Goal: Transaction & Acquisition: Purchase product/service

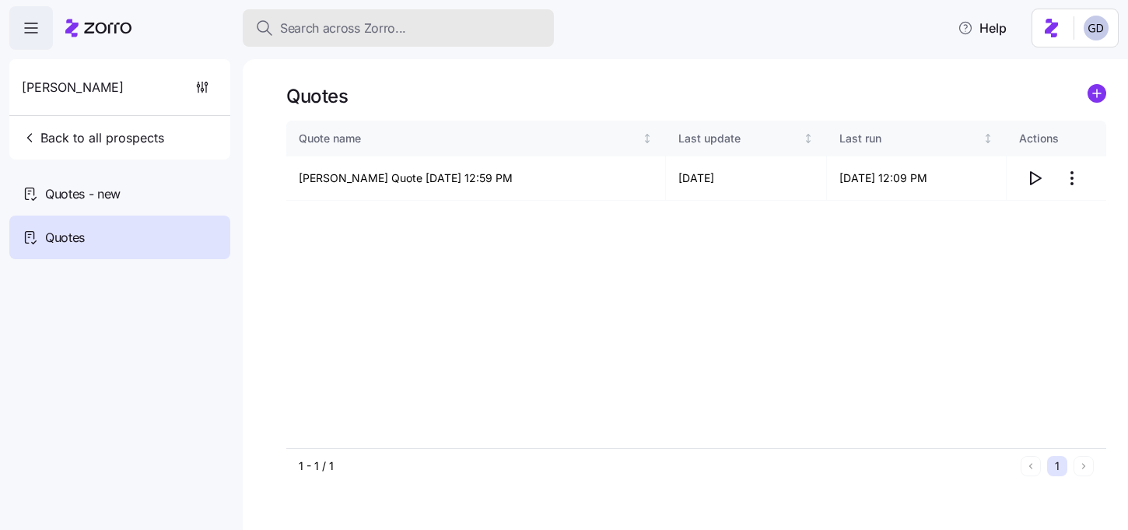
click at [391, 30] on span "Search across Zorro..." at bounding box center [343, 28] width 126 height 19
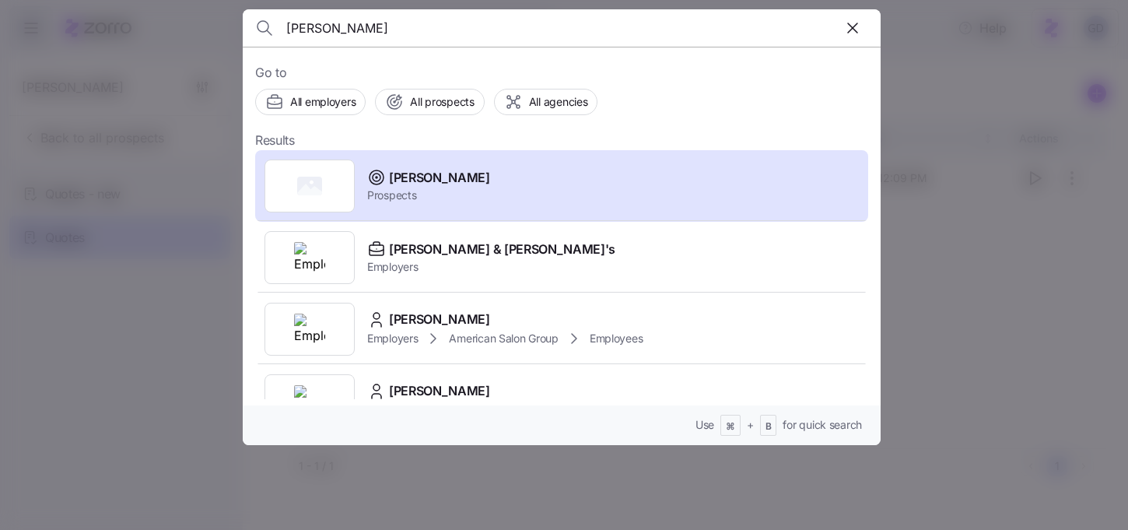
click at [404, 37] on input "Max Arnold" at bounding box center [485, 27] width 398 height 37
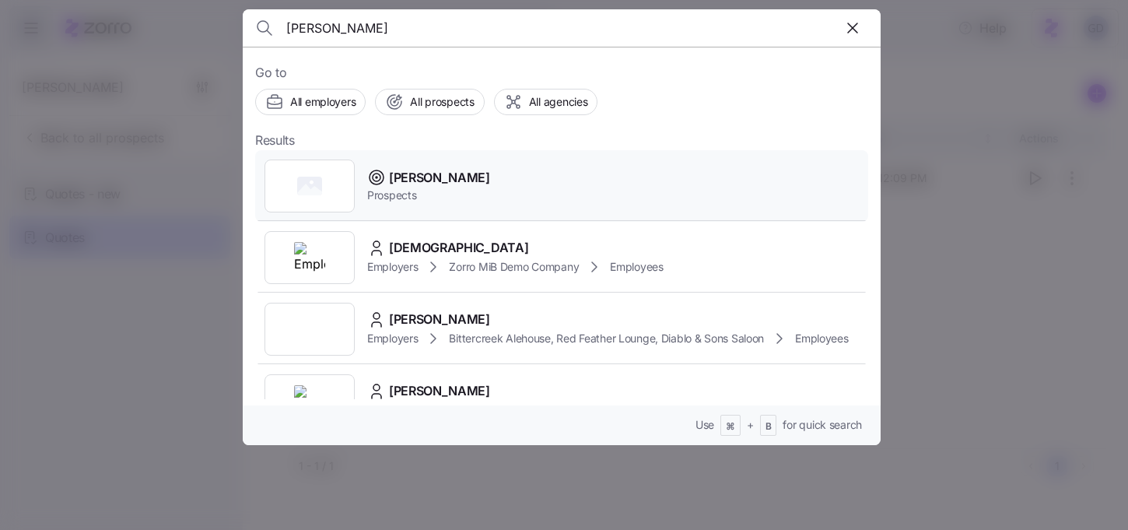
type input "Grace Church"
click at [443, 187] on span "Grace Church" at bounding box center [439, 177] width 101 height 19
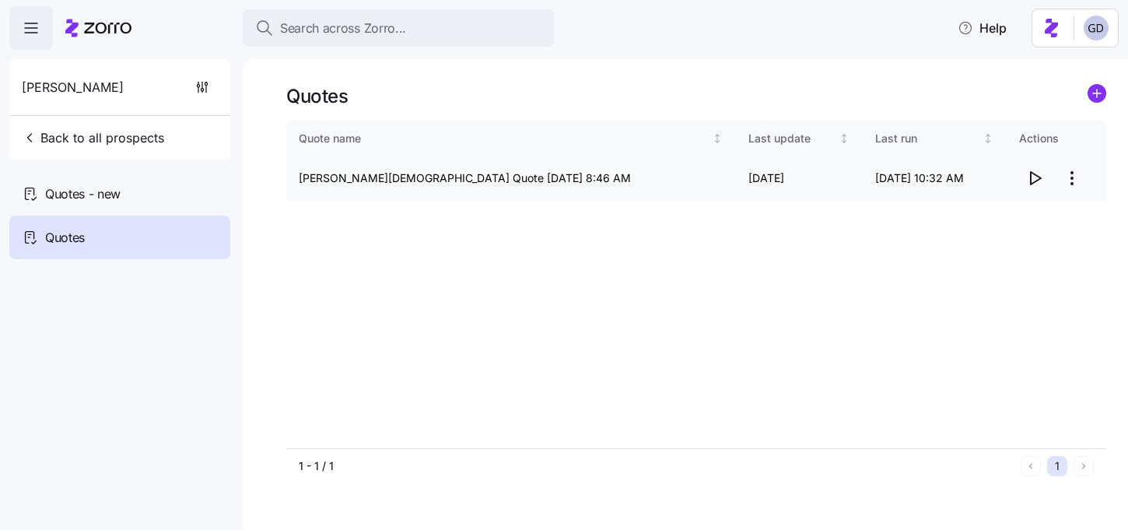
click at [1030, 180] on icon "button" at bounding box center [1035, 178] width 19 height 19
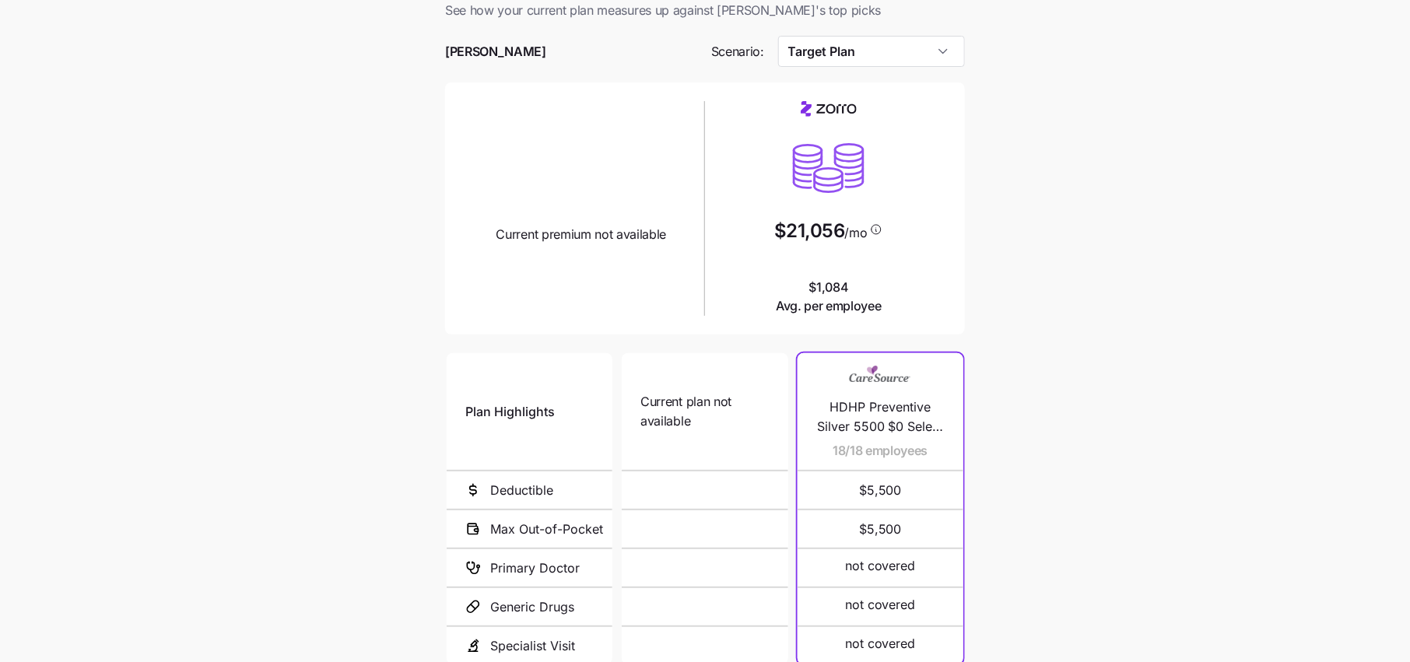
scroll to position [49, 0]
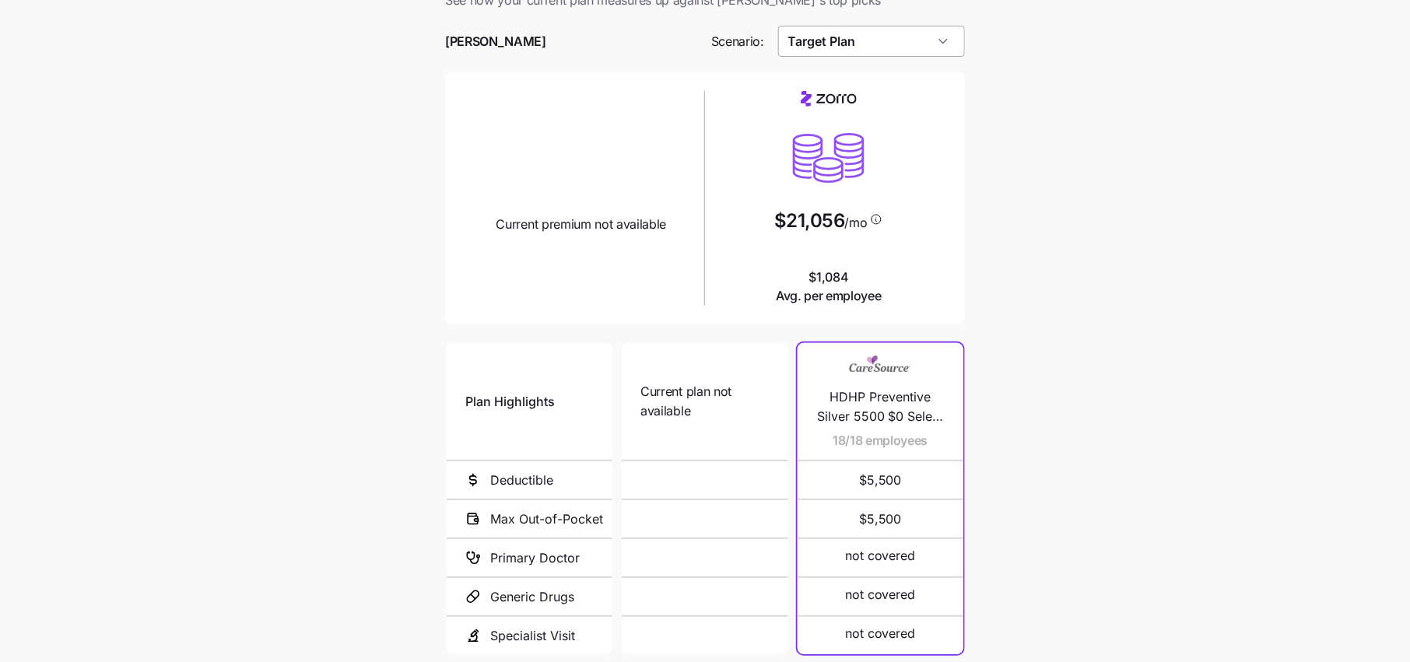
click at [887, 47] on input "Target Plan" at bounding box center [872, 41] width 188 height 31
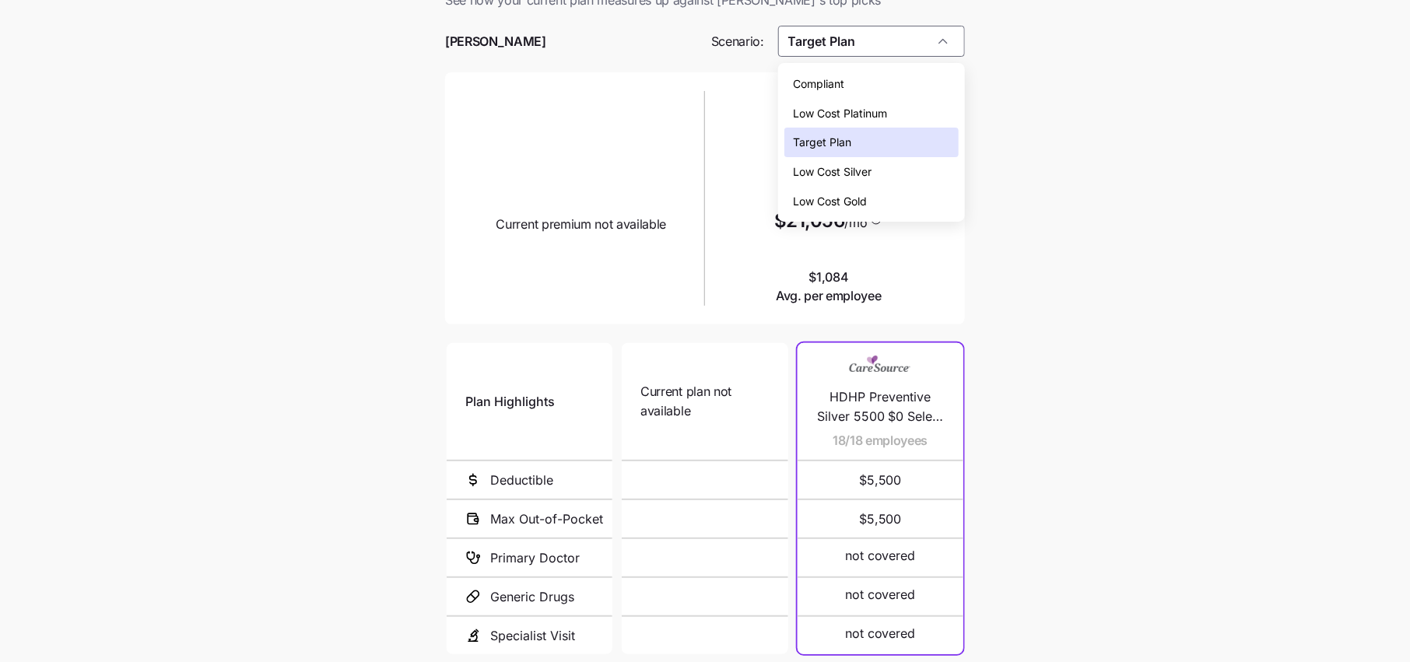
click at [864, 144] on div "Target Plan" at bounding box center [871, 143] width 174 height 30
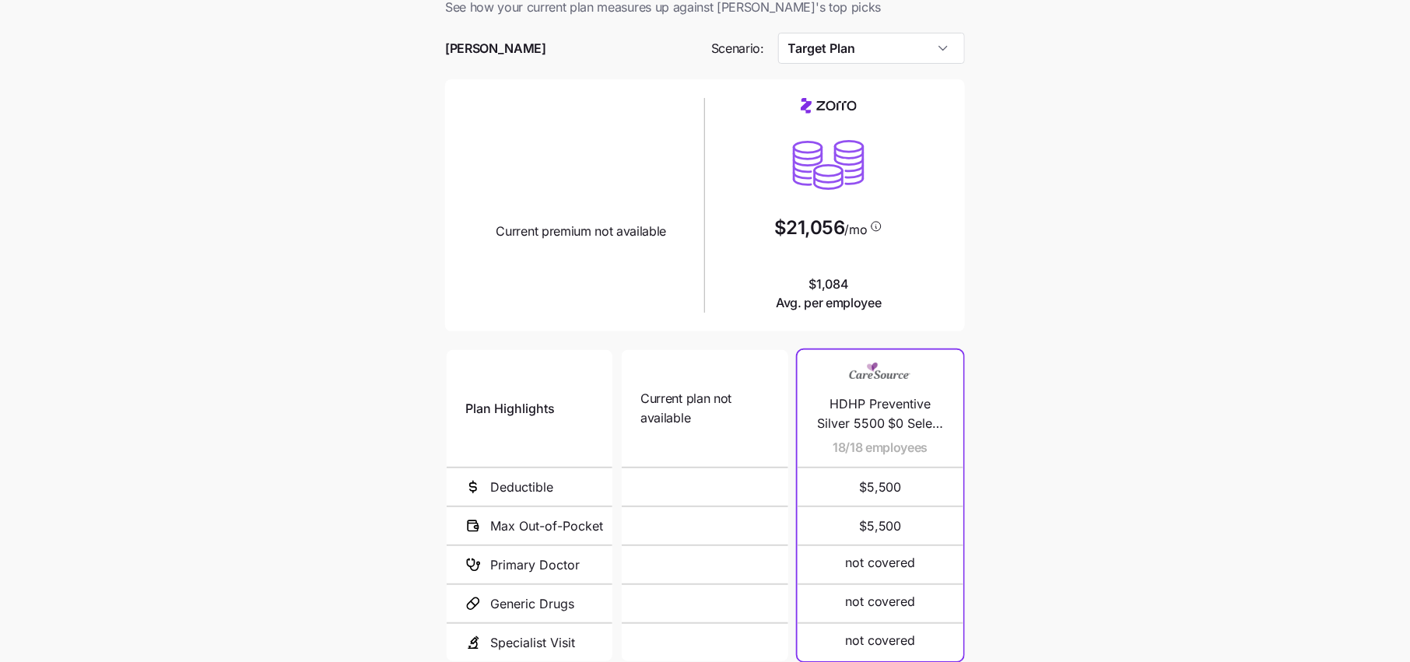
scroll to position [41, 0]
click at [897, 51] on input "Target Plan" at bounding box center [872, 48] width 188 height 31
click at [1024, 98] on main "Current plan vs. Zorro’s ICHRA recommendation See how your current plan measure…" at bounding box center [705, 383] width 1410 height 848
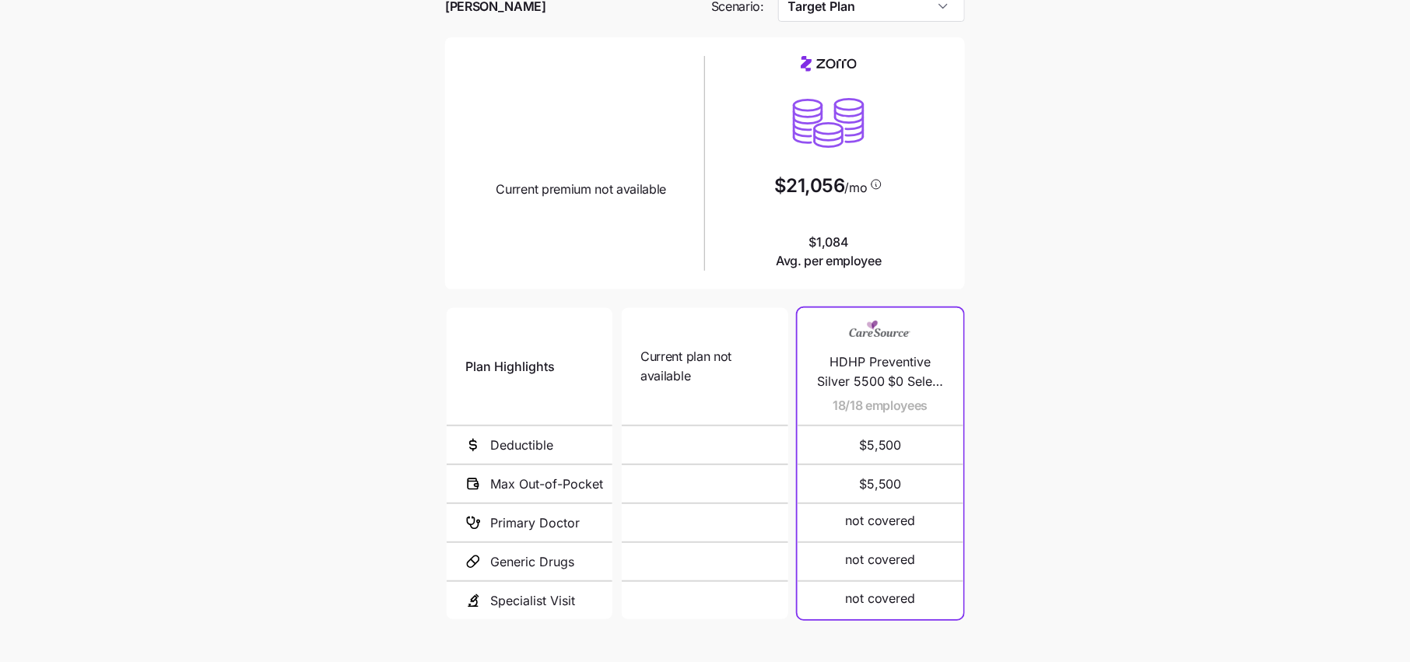
scroll to position [88, 0]
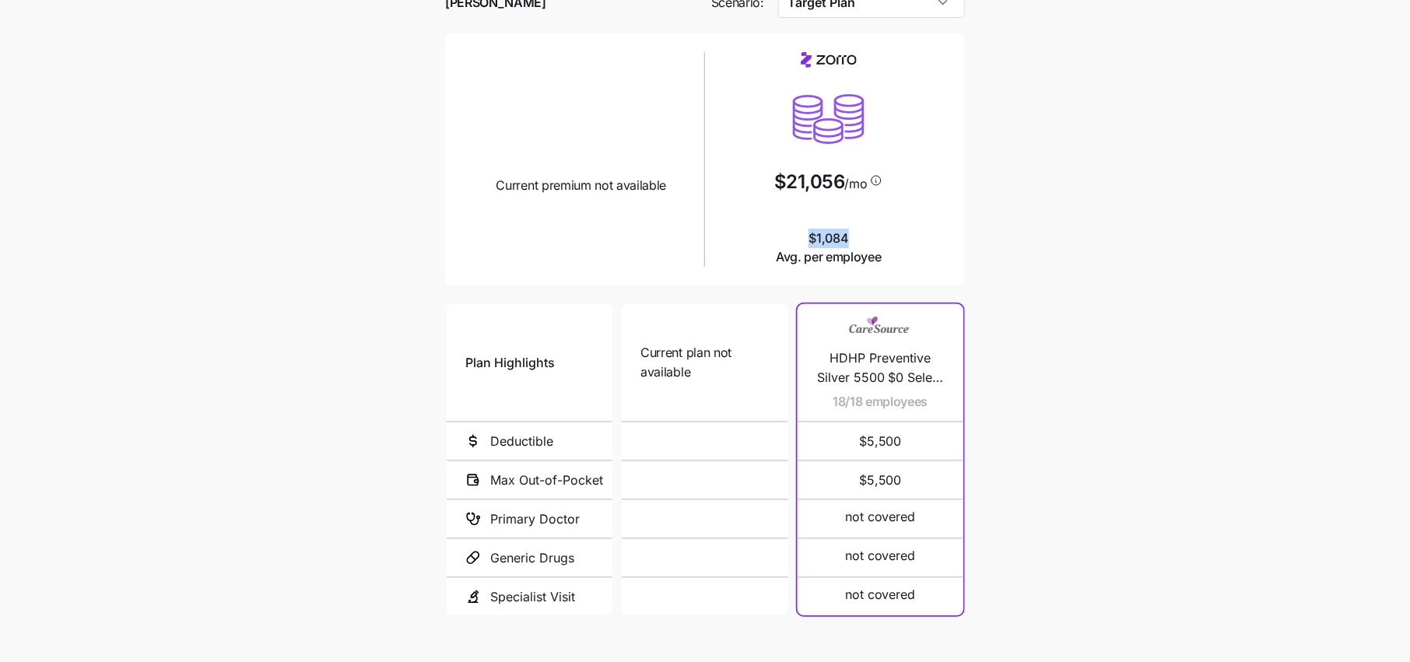
drag, startPoint x: 847, startPoint y: 238, endPoint x: 765, endPoint y: 238, distance: 81.7
click at [765, 238] on div "$21,056 /mo $1,084 Avg. per employee" at bounding box center [828, 159] width 235 height 215
click at [841, 254] on span "Avg. per employee" at bounding box center [829, 256] width 106 height 19
drag, startPoint x: 846, startPoint y: 233, endPoint x: 796, endPoint y: 232, distance: 49.8
click at [796, 232] on span "$1,084 Avg. per employee" at bounding box center [829, 248] width 106 height 39
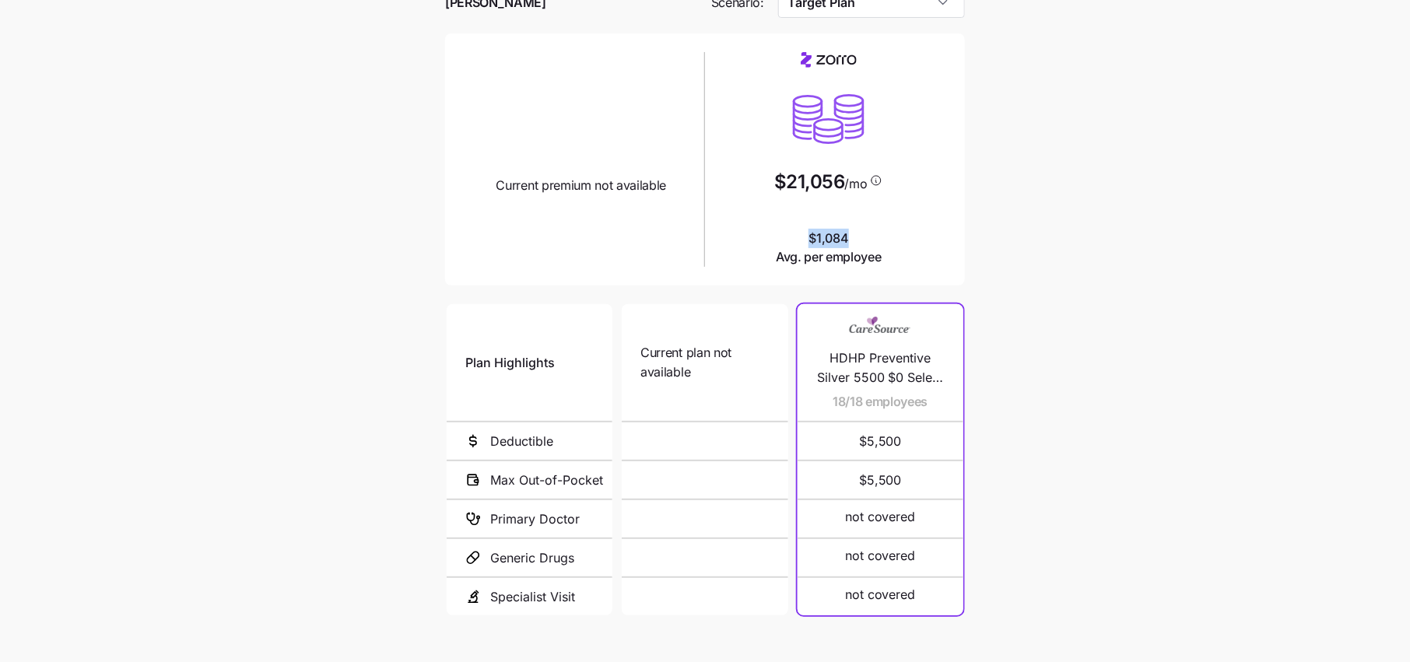
click at [857, 239] on span "$1,084 Avg. per employee" at bounding box center [829, 248] width 106 height 39
drag, startPoint x: 867, startPoint y: 239, endPoint x: 726, endPoint y: 239, distance: 140.9
click at [726, 239] on div "$21,056 /mo $1,084 Avg. per employee" at bounding box center [828, 159] width 235 height 215
click at [953, 277] on div "Current plan design Current premium not available $21,056 /mo $1,084 Avg. per e…" at bounding box center [705, 159] width 520 height 252
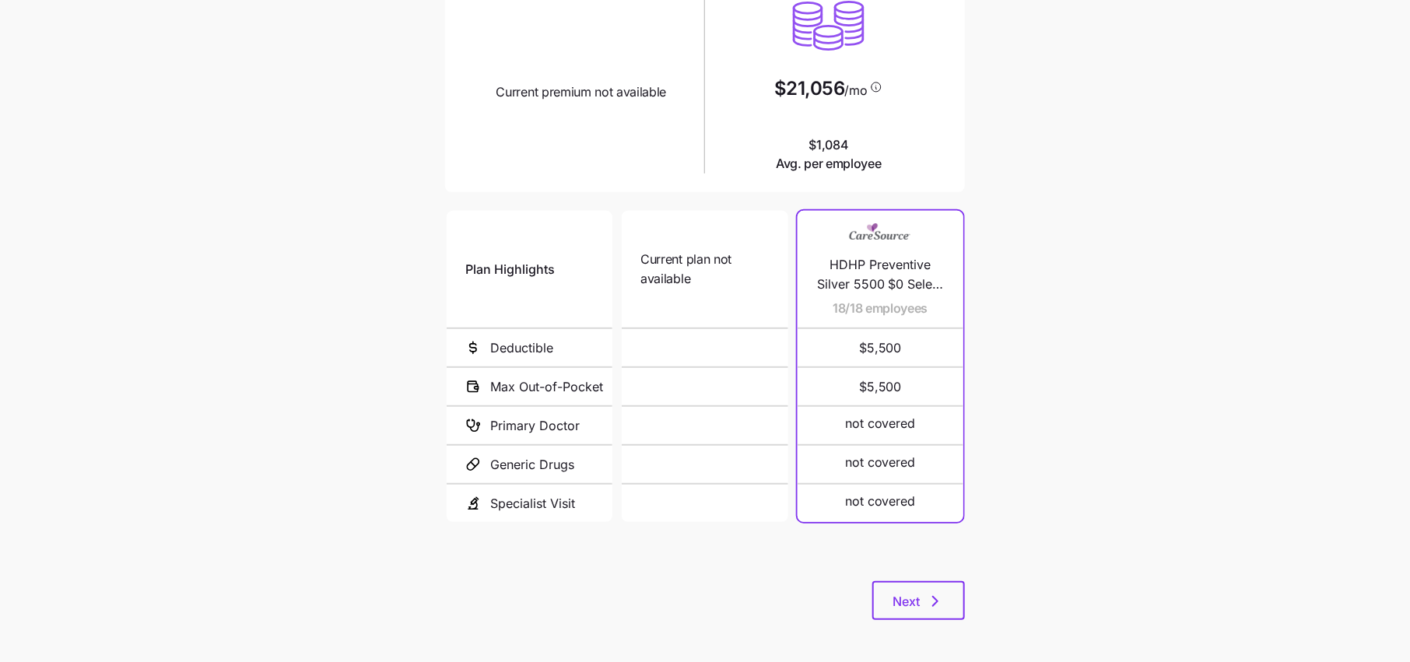
scroll to position [178, 0]
click at [920, 614] on button "Next" at bounding box center [918, 603] width 93 height 39
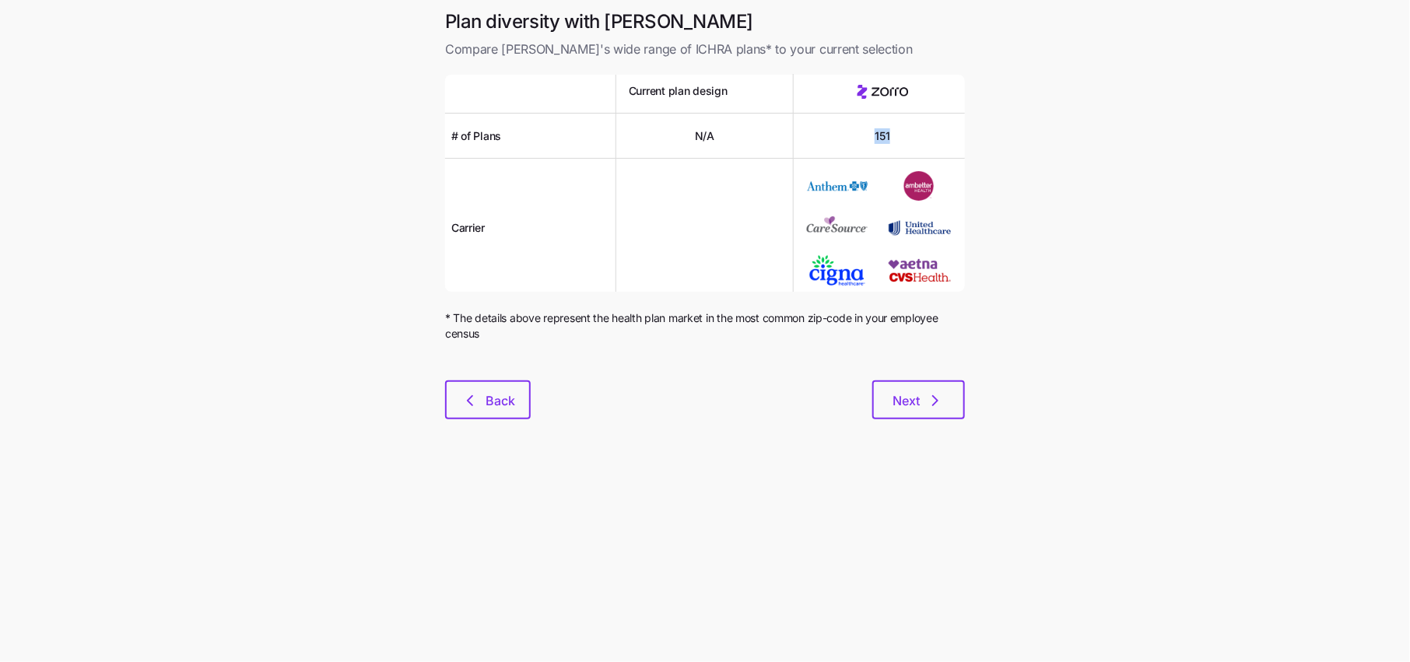
drag, startPoint x: 904, startPoint y: 133, endPoint x: 857, endPoint y: 133, distance: 46.7
click at [857, 133] on div "151" at bounding box center [882, 136] width 177 height 45
click at [979, 206] on main "Plan diversity with Zorro Compare Zorro's wide range of ICHRA plans* to your cu…" at bounding box center [705, 331] width 1410 height 662
click at [933, 423] on div "Plan diversity with Zorro Compare Zorro's wide range of ICHRA plans* to your cu…" at bounding box center [705, 223] width 545 height 429
click at [933, 402] on icon "button" at bounding box center [935, 400] width 19 height 19
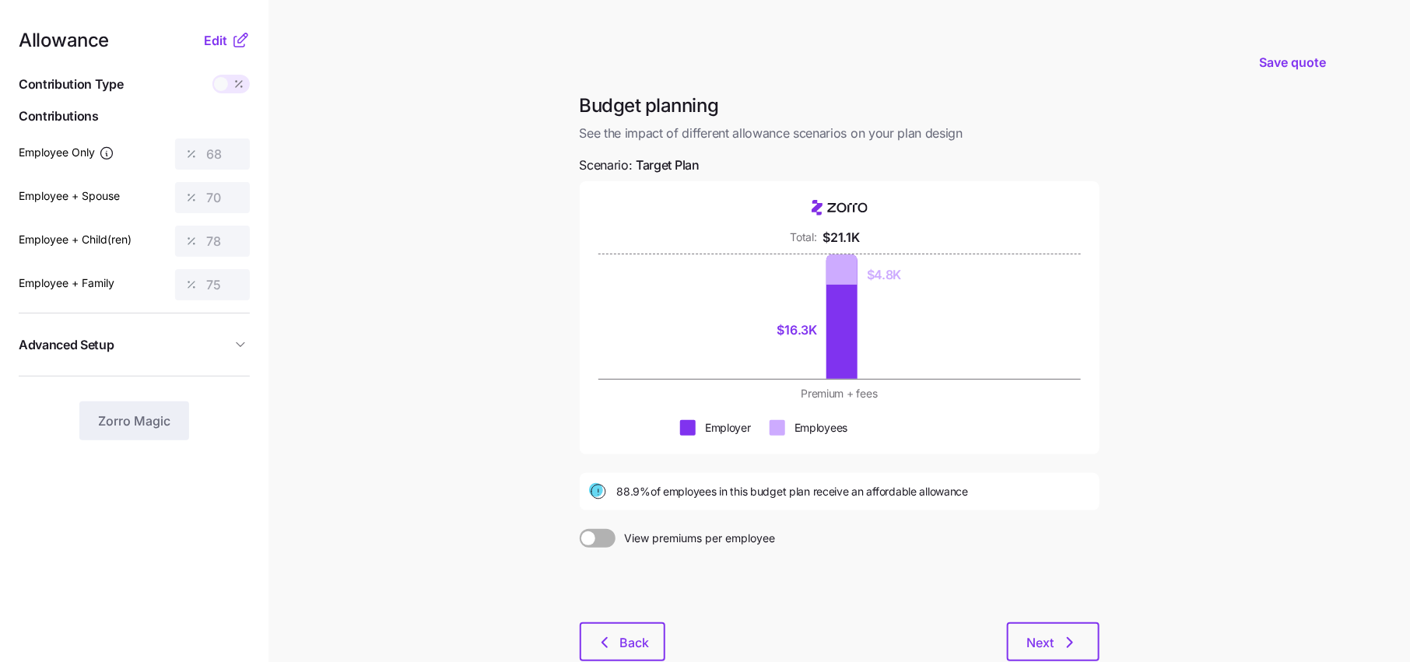
drag, startPoint x: 617, startPoint y: 496, endPoint x: 736, endPoint y: 482, distance: 119.9
click at [736, 483] on div "88.9% of employees in this budget plan receive an affordable allowance" at bounding box center [839, 492] width 501 height 19
click at [664, 494] on span "88.9% of employees in this budget plan receive an affordable allowance" at bounding box center [793, 492] width 352 height 16
drag, startPoint x: 616, startPoint y: 493, endPoint x: 676, endPoint y: 494, distance: 59.9
click at [676, 494] on span "88.9% of employees in this budget plan receive an affordable allowance" at bounding box center [793, 492] width 352 height 16
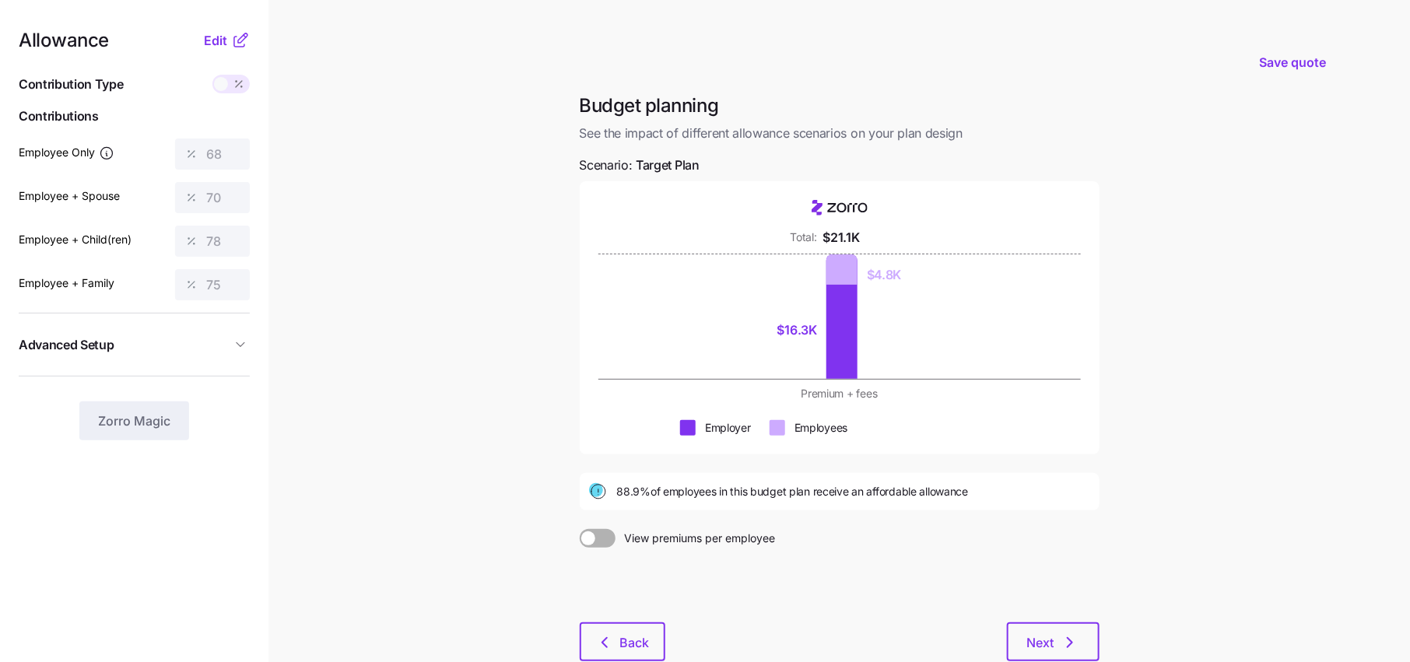
click at [658, 487] on span "88.9% of employees in this budget plan receive an affordable allowance" at bounding box center [793, 492] width 352 height 16
drag, startPoint x: 619, startPoint y: 495, endPoint x: 661, endPoint y: 495, distance: 42.0
click at [661, 495] on span "88.9% of employees in this budget plan receive an affordable allowance" at bounding box center [793, 492] width 352 height 16
click at [710, 496] on span "88.9% of employees in this budget plan receive an affordable allowance" at bounding box center [793, 492] width 352 height 16
drag, startPoint x: 814, startPoint y: 328, endPoint x: 750, endPoint y: 328, distance: 63.8
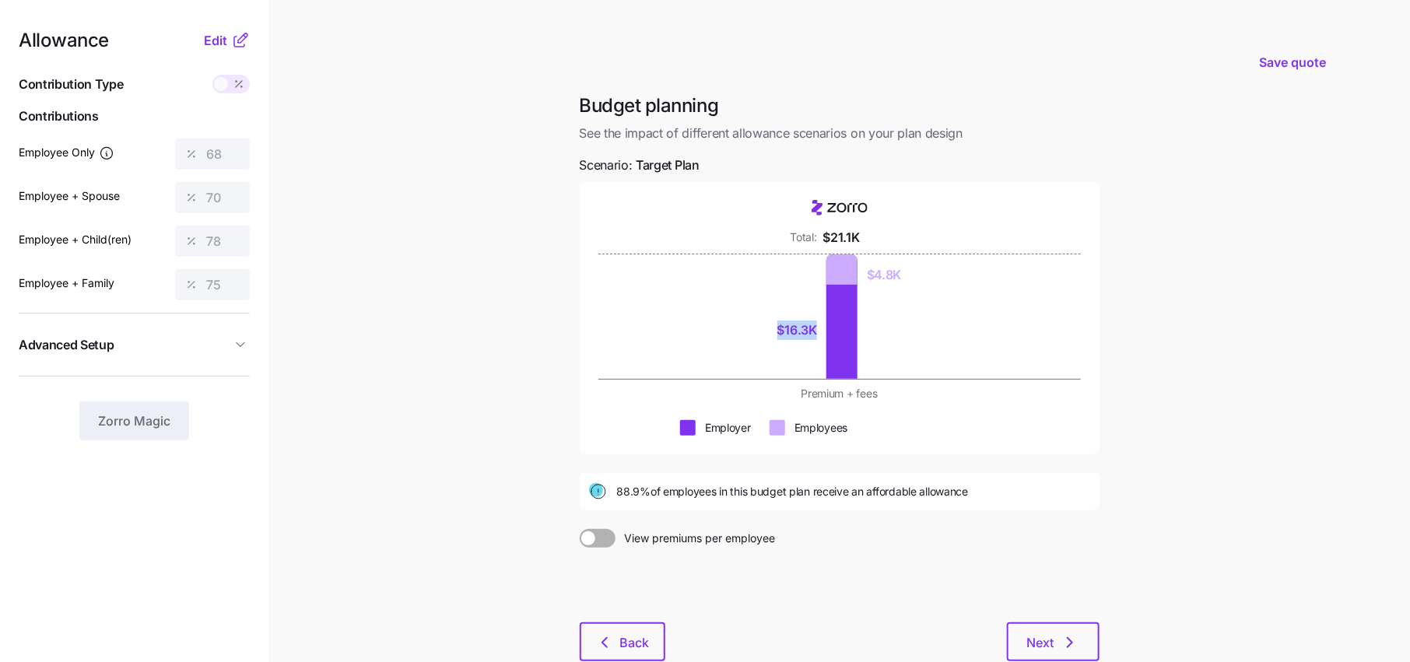
click at [750, 328] on div "$16.3K $4.8K" at bounding box center [839, 316] width 383 height 125
click at [905, 275] on div "$16.3K $4.8K" at bounding box center [839, 316] width 383 height 125
drag, startPoint x: 905, startPoint y: 275, endPoint x: 864, endPoint y: 275, distance: 41.2
click at [864, 275] on div "$16.3K $4.8K" at bounding box center [839, 316] width 383 height 125
click at [904, 328] on div "$16.3K $4.8K" at bounding box center [839, 316] width 383 height 125
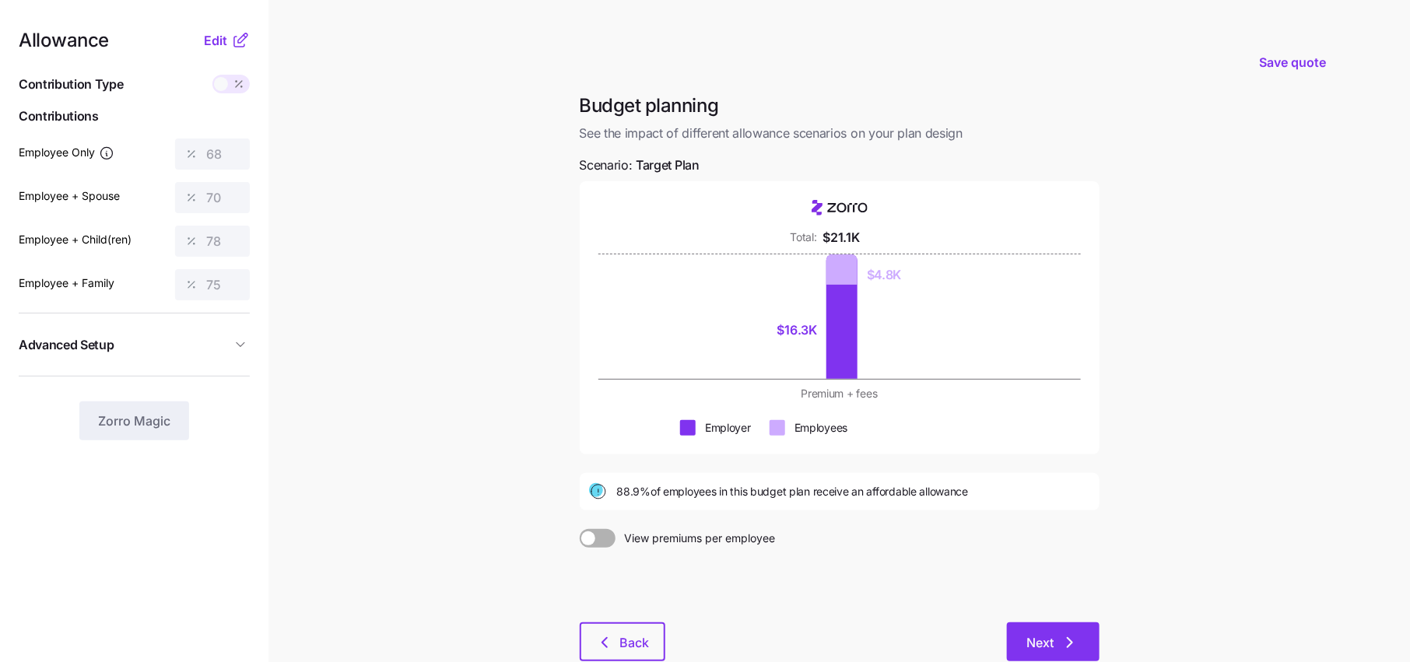
click at [1040, 630] on button "Next" at bounding box center [1053, 642] width 93 height 39
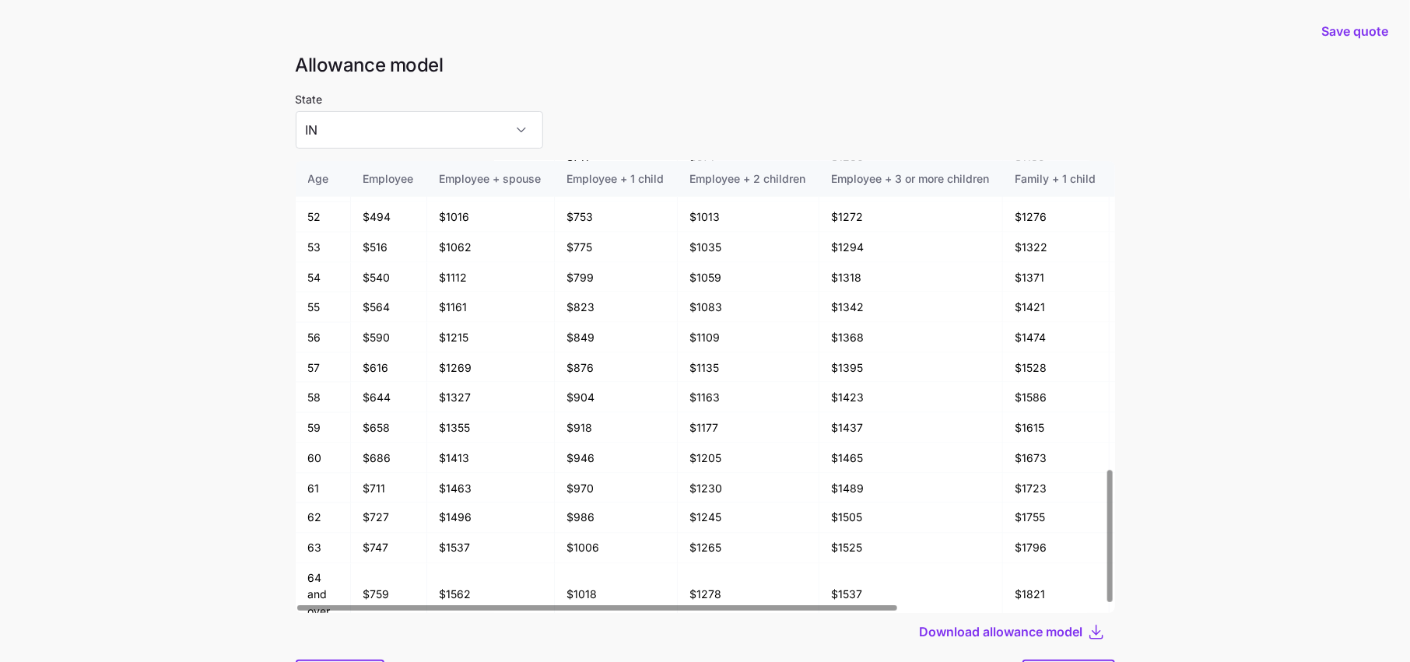
scroll to position [33, 0]
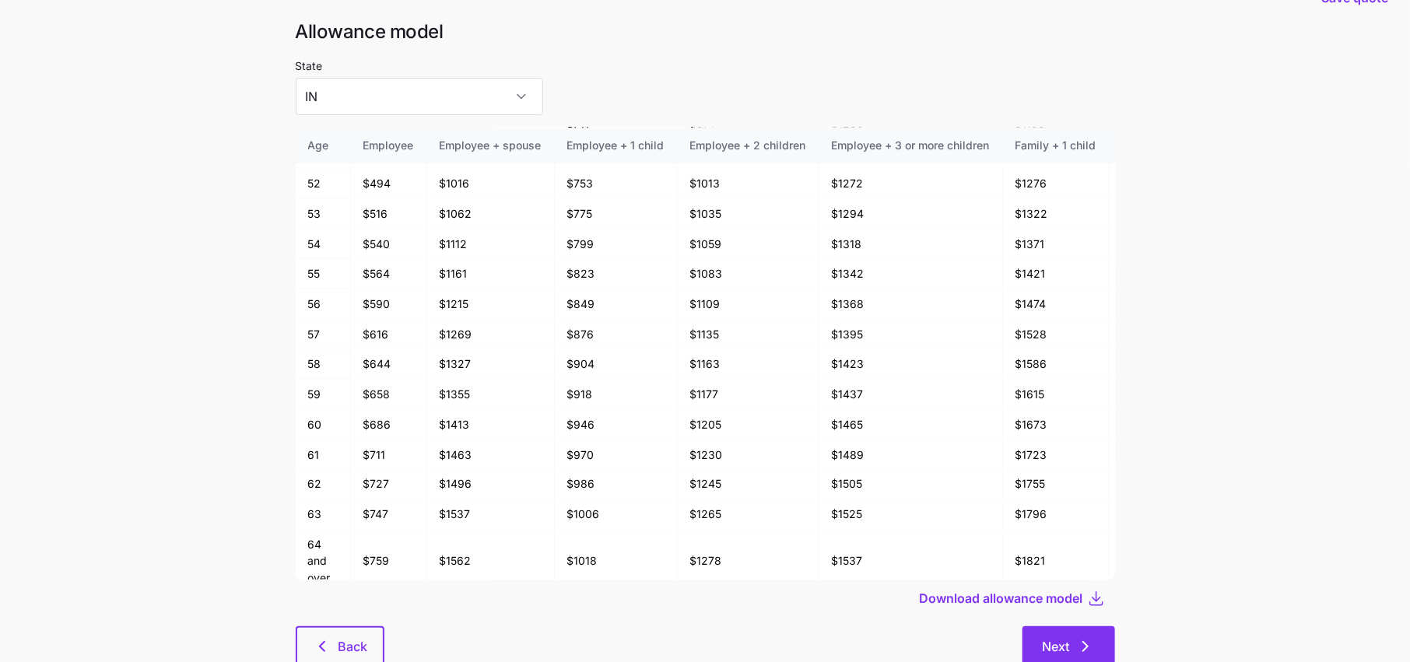
click at [1059, 639] on span "Next" at bounding box center [1056, 646] width 27 height 19
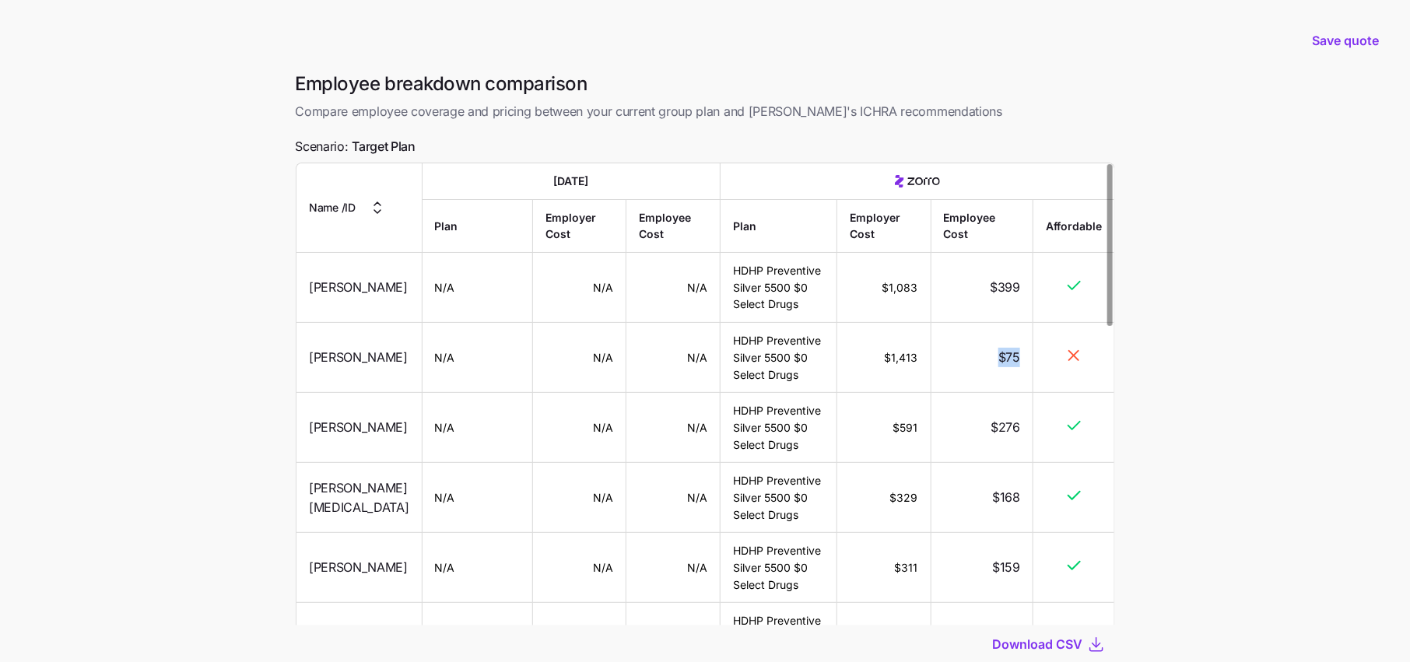
drag, startPoint x: 999, startPoint y: 354, endPoint x: 1041, endPoint y: 354, distance: 42.0
click at [1041, 354] on tr "Leah McClain N/A N/A N/A HDHP Preventive Silver 5500 $0 Select Drugs $1,413 $75" at bounding box center [706, 358] width 818 height 70
click at [989, 381] on td "$75" at bounding box center [982, 358] width 102 height 70
drag, startPoint x: 978, startPoint y: 285, endPoint x: 1029, endPoint y: 285, distance: 50.6
click at [1029, 285] on td "$399" at bounding box center [982, 288] width 102 height 70
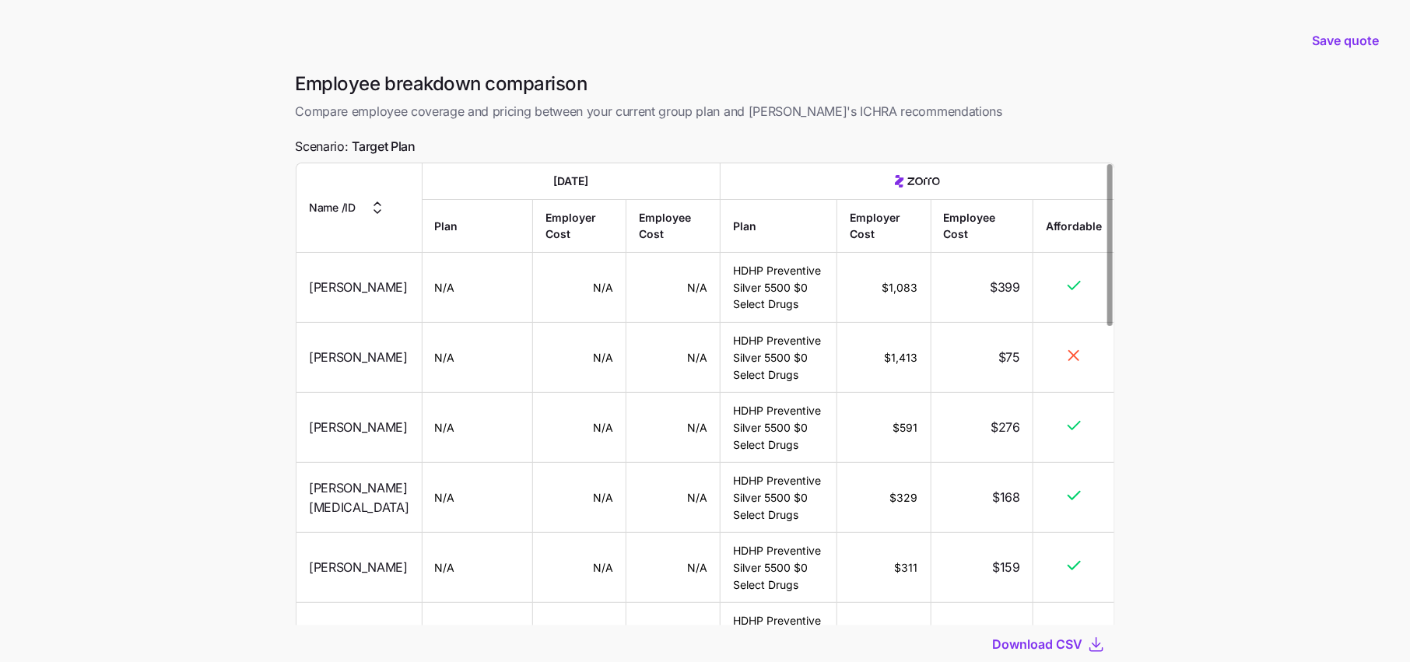
click at [1025, 310] on td "$399" at bounding box center [982, 288] width 102 height 70
drag, startPoint x: 995, startPoint y: 293, endPoint x: 1025, endPoint y: 291, distance: 29.6
click at [1025, 291] on td "$399" at bounding box center [982, 288] width 102 height 70
click at [1025, 308] on td "$399" at bounding box center [982, 288] width 102 height 70
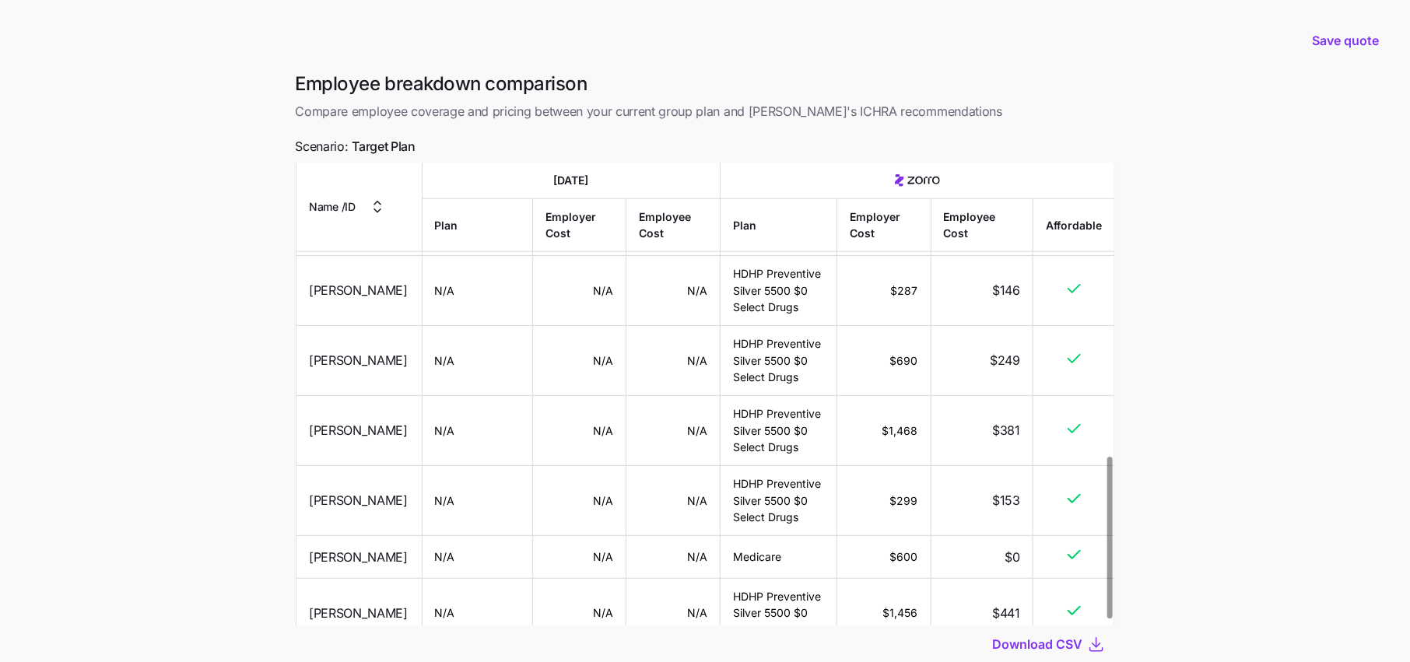
scroll to position [855, 0]
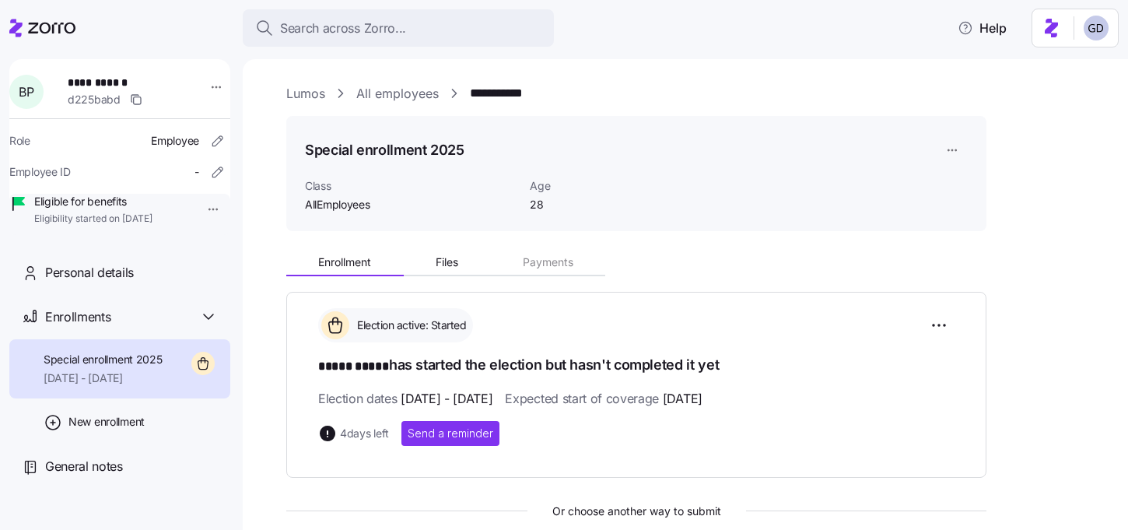
scroll to position [160, 0]
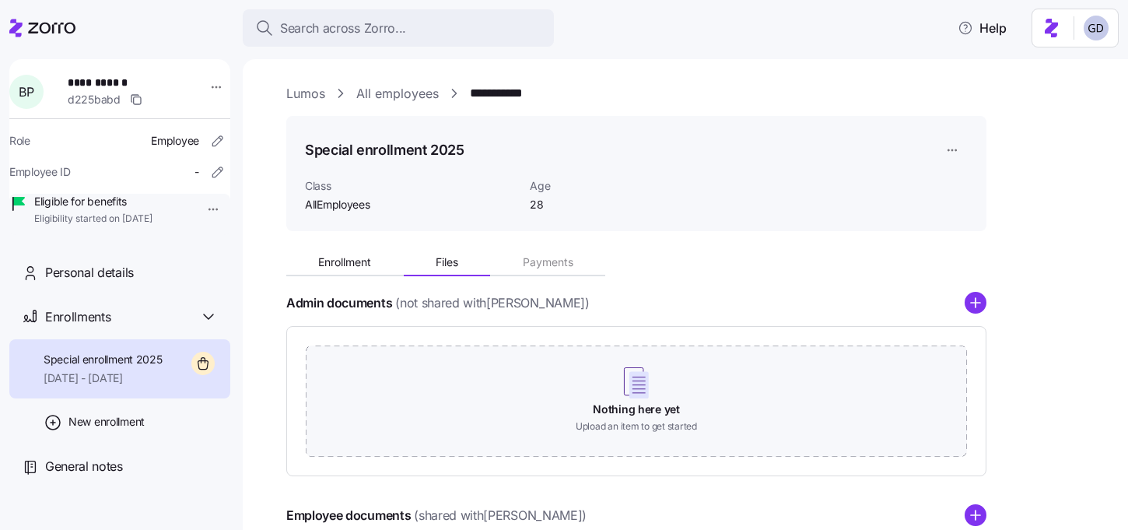
click at [310, 98] on link "Lumos" at bounding box center [305, 93] width 39 height 19
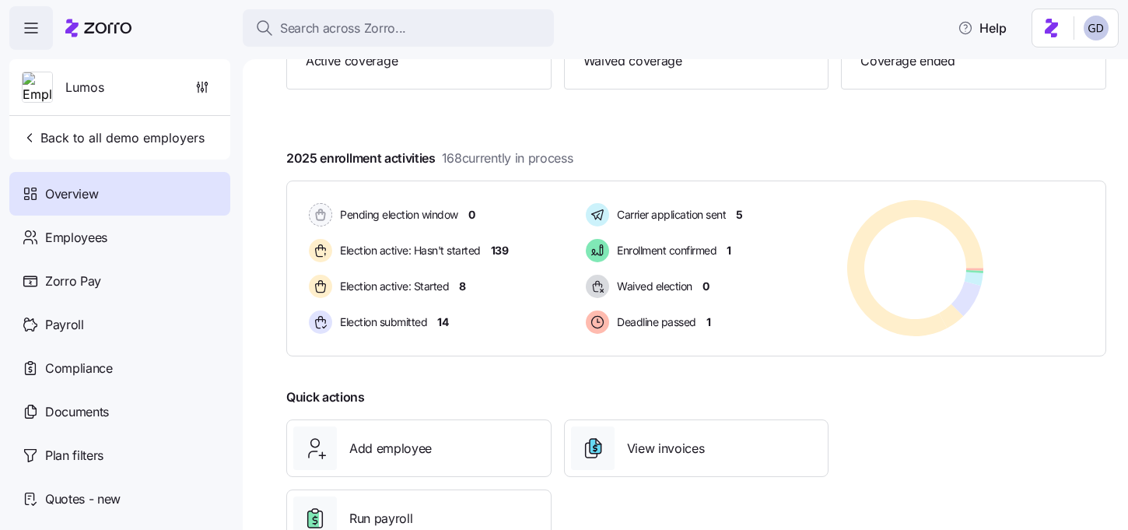
scroll to position [265, 0]
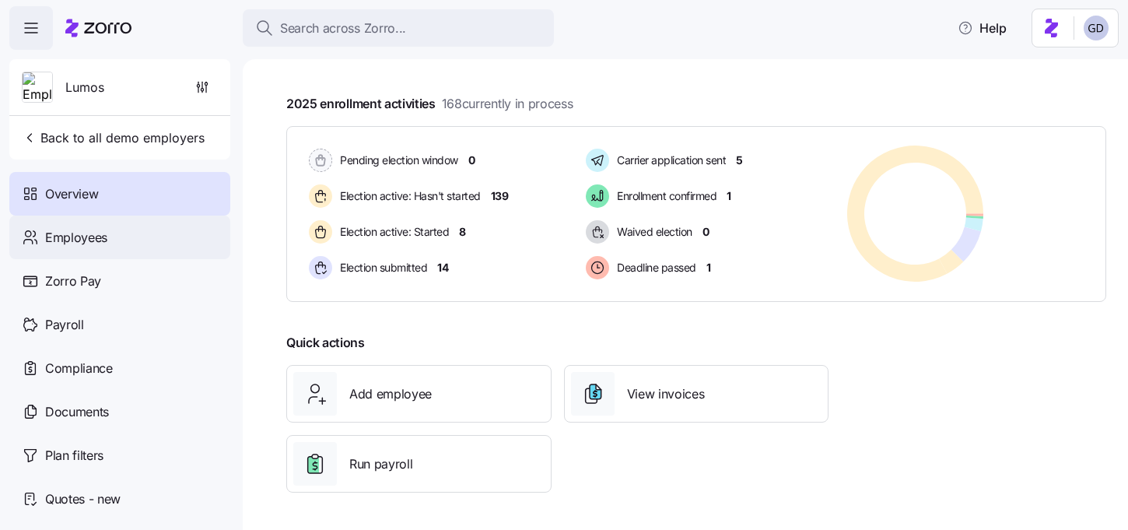
click at [124, 226] on div "Employees" at bounding box center [119, 238] width 221 height 44
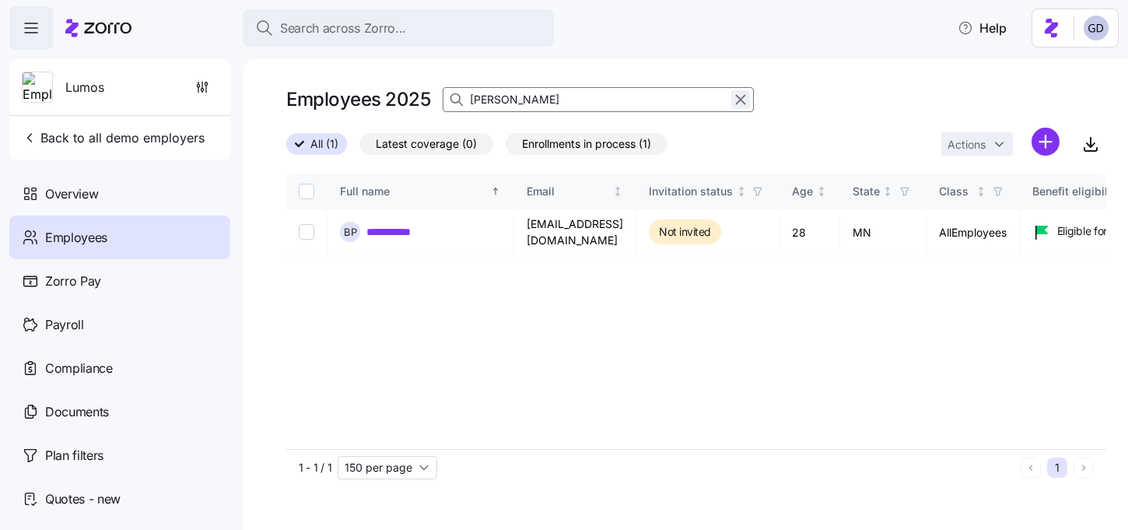
click at [738, 100] on icon "button" at bounding box center [740, 99] width 17 height 19
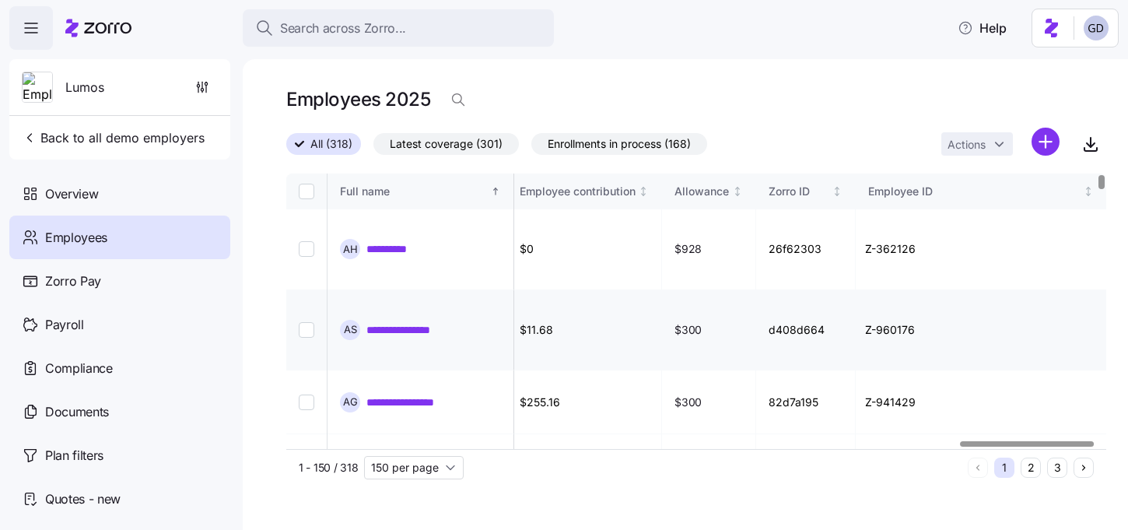
scroll to position [0, 4144]
click at [458, 100] on icon "button" at bounding box center [459, 100] width 16 height 16
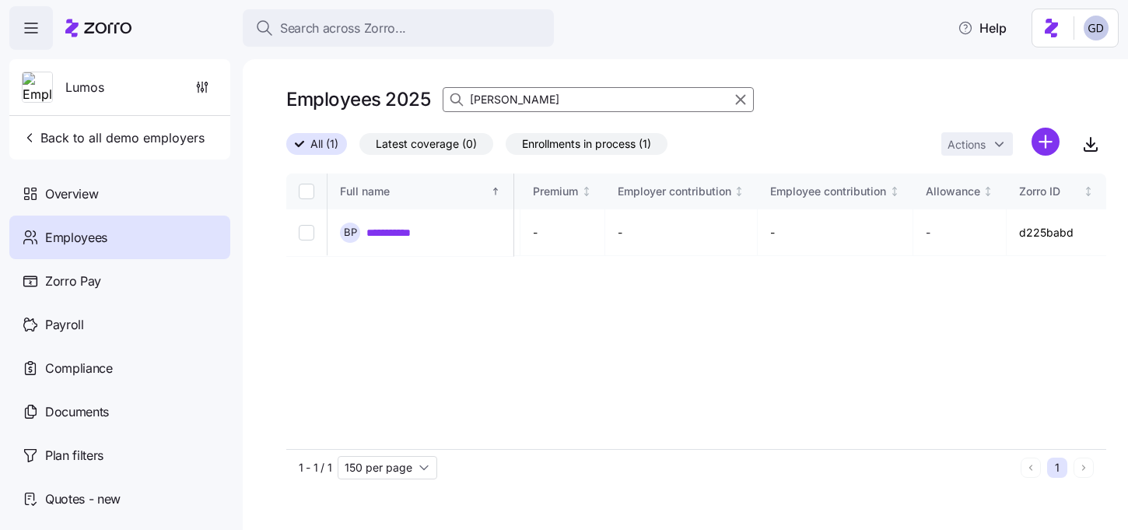
scroll to position [0, 3659]
type input "Brock"
click at [398, 232] on link "**********" at bounding box center [398, 232] width 63 height 16
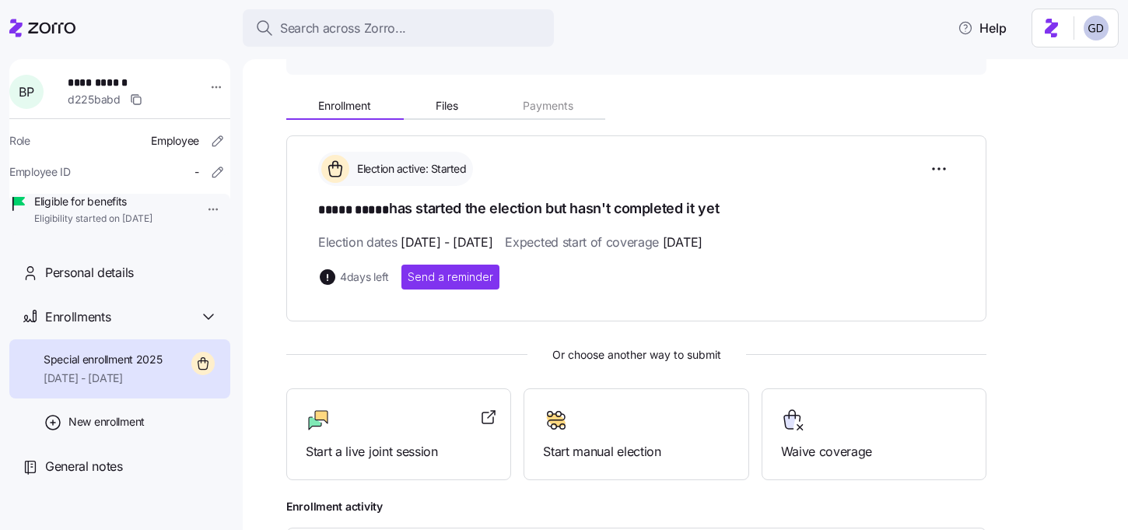
scroll to position [177, 0]
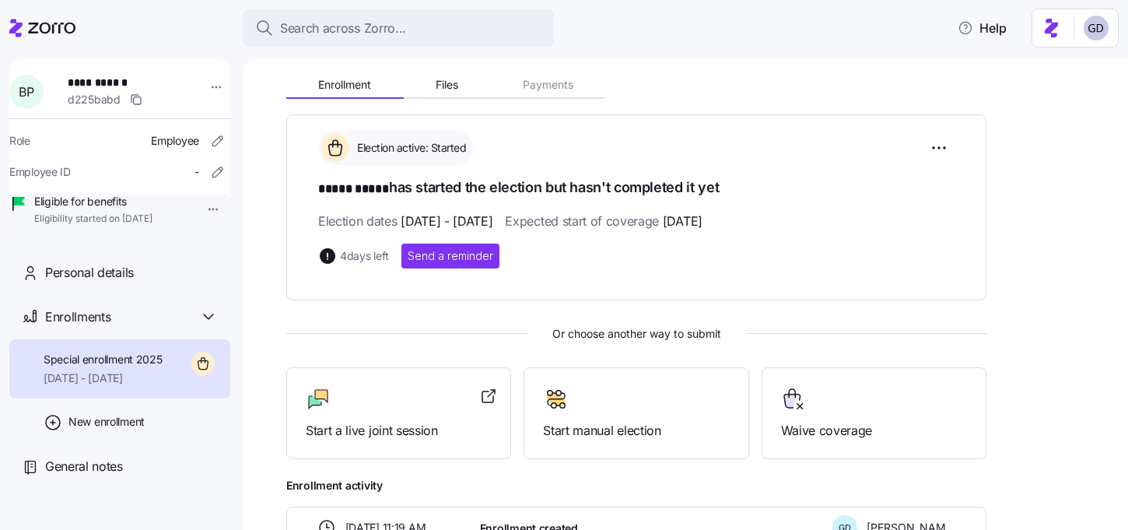
drag, startPoint x: 340, startPoint y: 257, endPoint x: 390, endPoint y: 263, distance: 50.2
click at [389, 263] on div "4 days left" at bounding box center [353, 256] width 71 height 19
click at [373, 430] on span "Start a live joint session" at bounding box center [399, 430] width 186 height 19
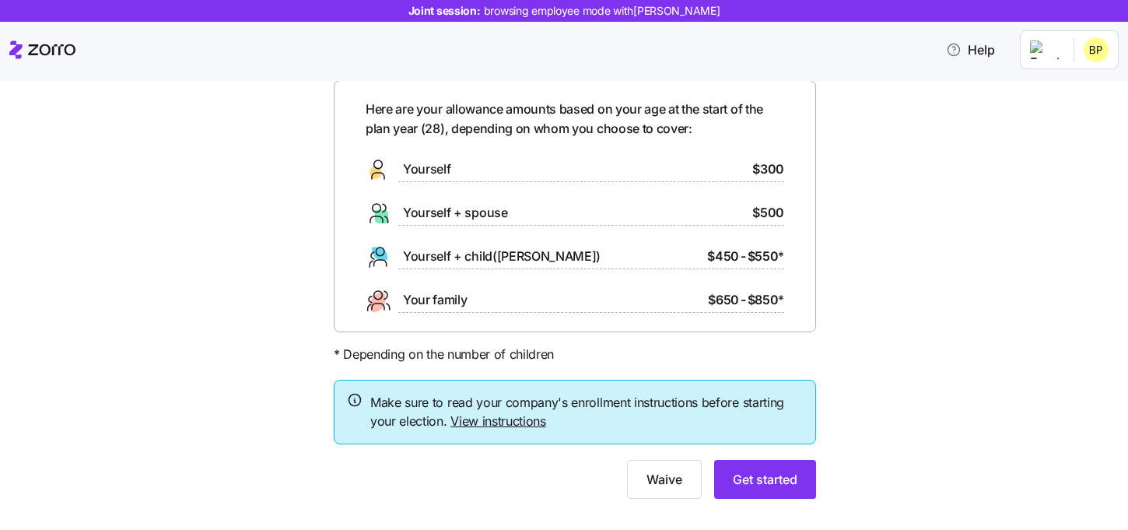
scroll to position [93, 0]
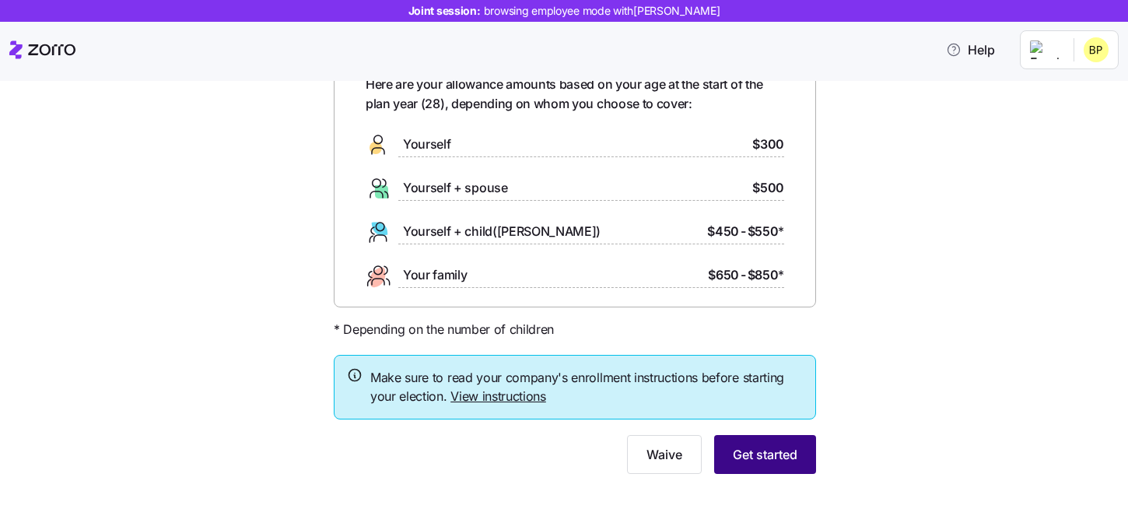
click at [746, 457] on span "Get started" at bounding box center [765, 454] width 65 height 19
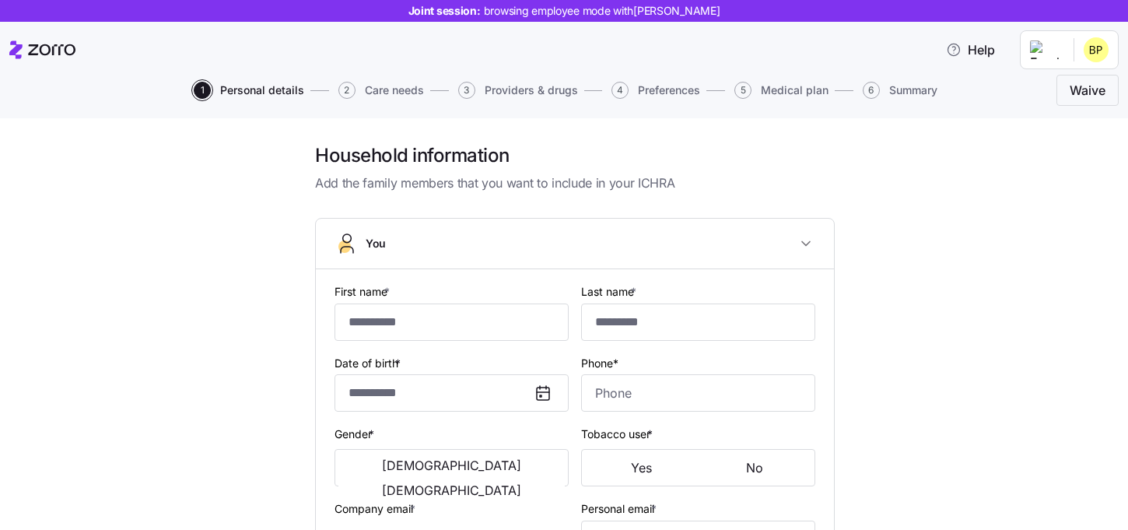
type input "*****"
type input "brocktober@email.com"
type input "gavin@test.com"
type input "**********"
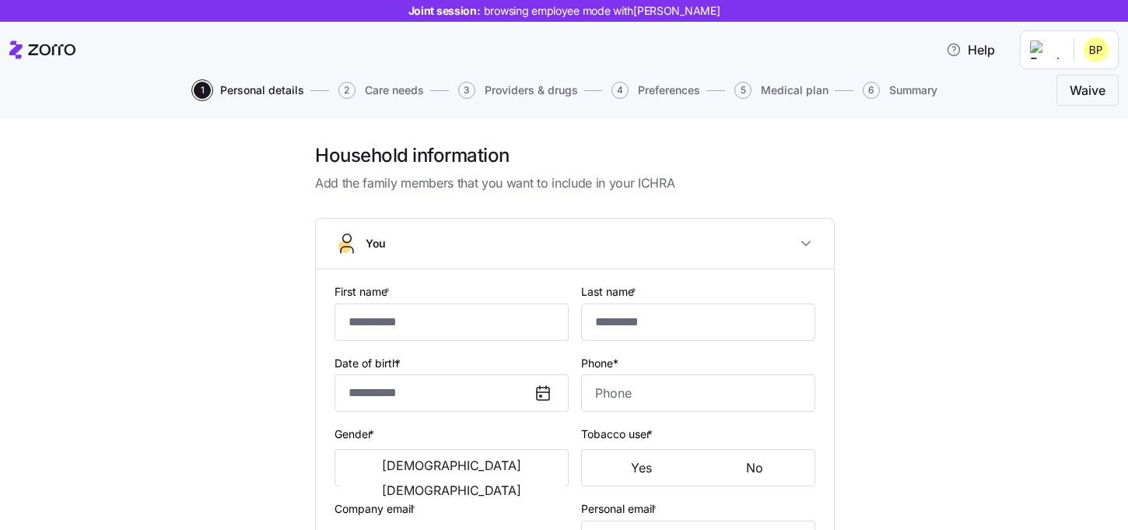
checkbox input "true"
type input "**********"
type input "(417) 840-3737"
type input "US citizen"
type input "Single"
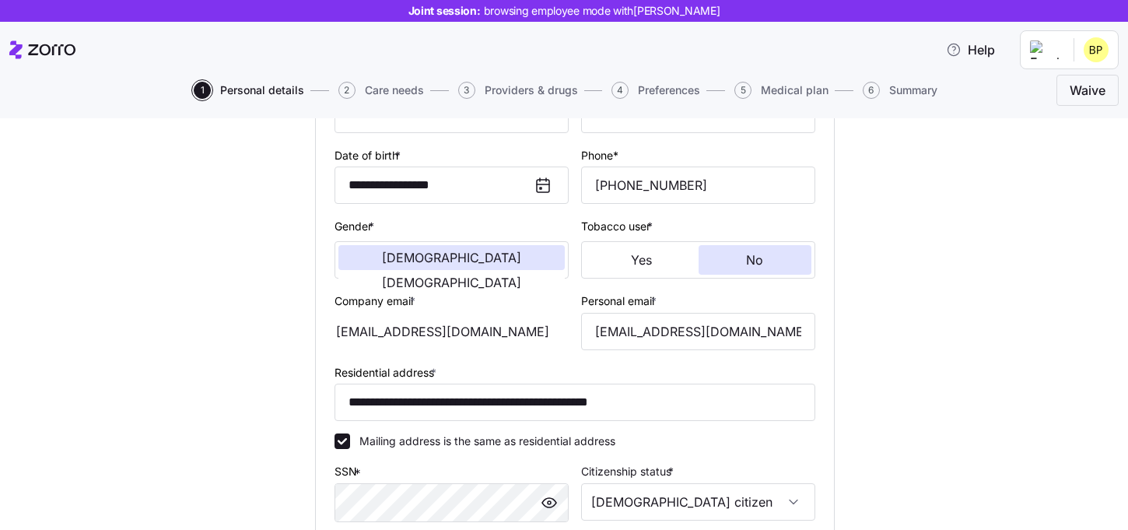
scroll to position [253, 0]
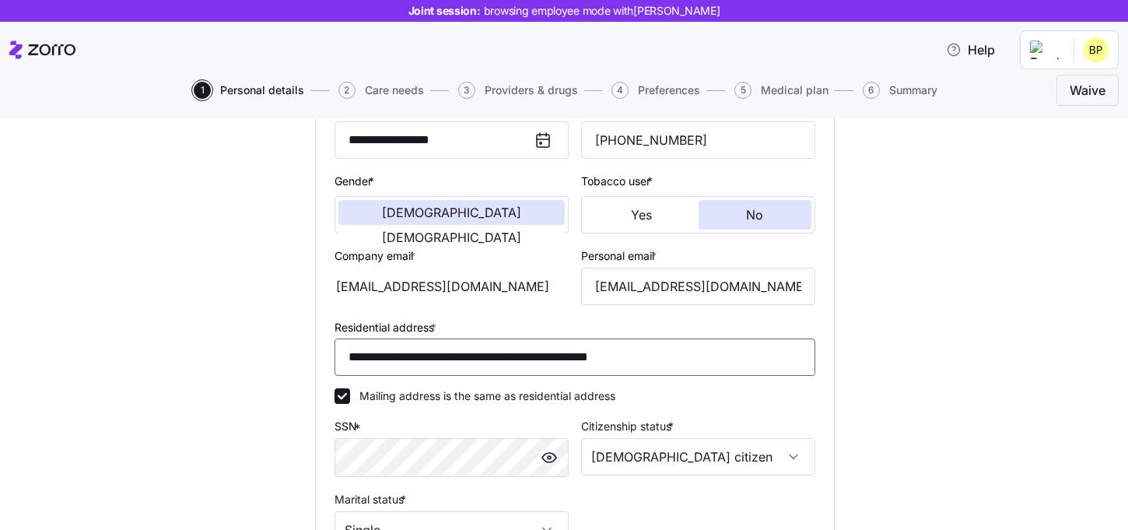
click at [520, 359] on input "**********" at bounding box center [575, 357] width 481 height 37
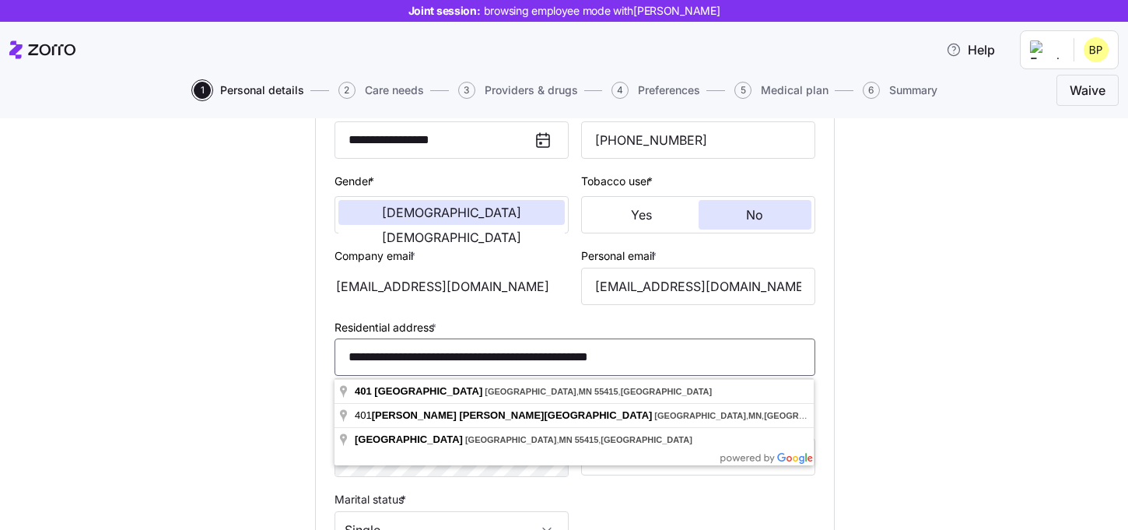
click at [520, 359] on input "**********" at bounding box center [575, 357] width 481 height 37
paste input
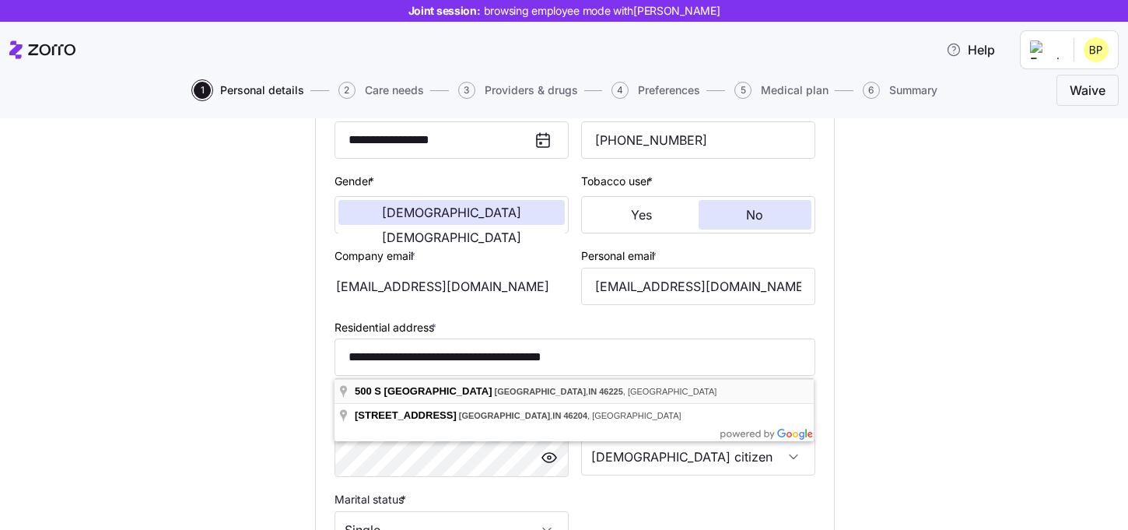
type input "**********"
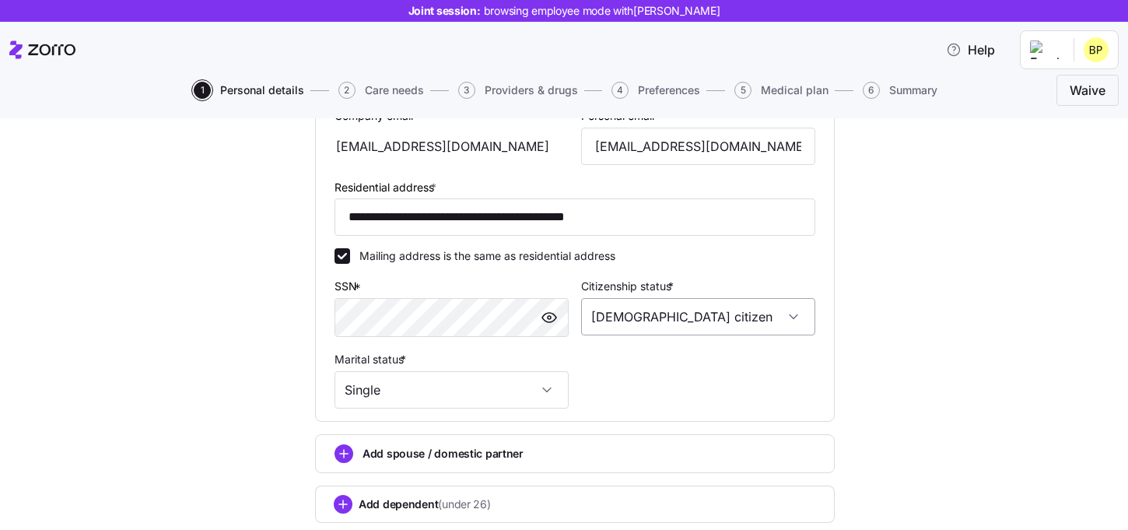
scroll to position [496, 0]
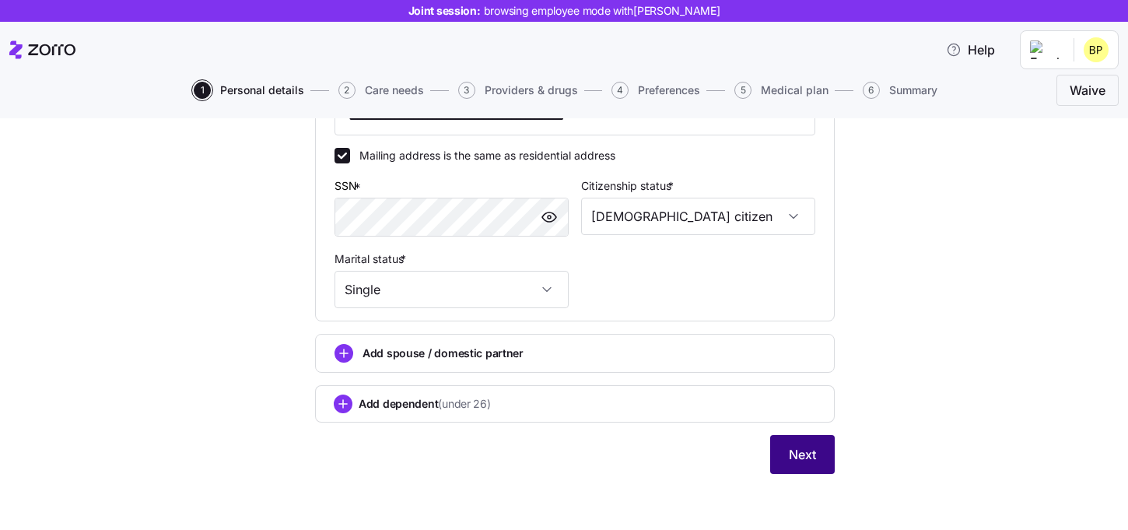
click at [803, 460] on span "Next" at bounding box center [802, 454] width 27 height 19
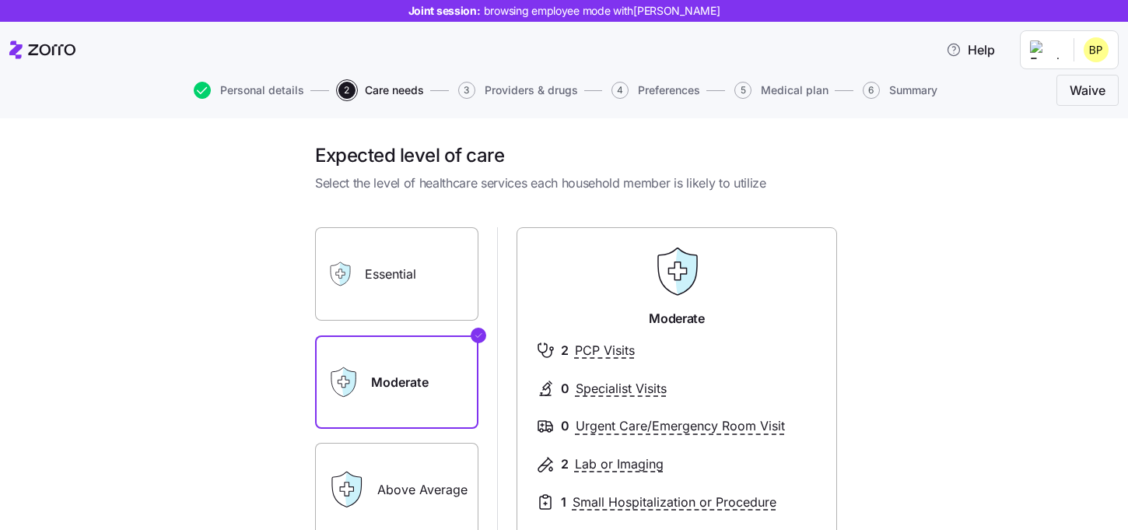
click at [437, 275] on label "Essential" at bounding box center [396, 273] width 163 height 93
click at [0, 0] on input "Essential" at bounding box center [0, 0] width 0 height 0
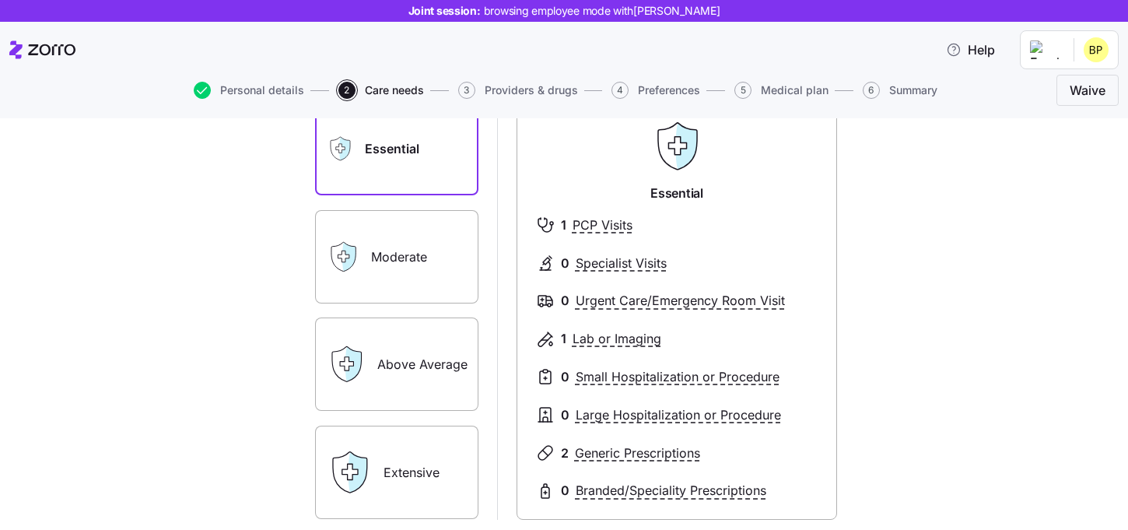
scroll to position [149, 0]
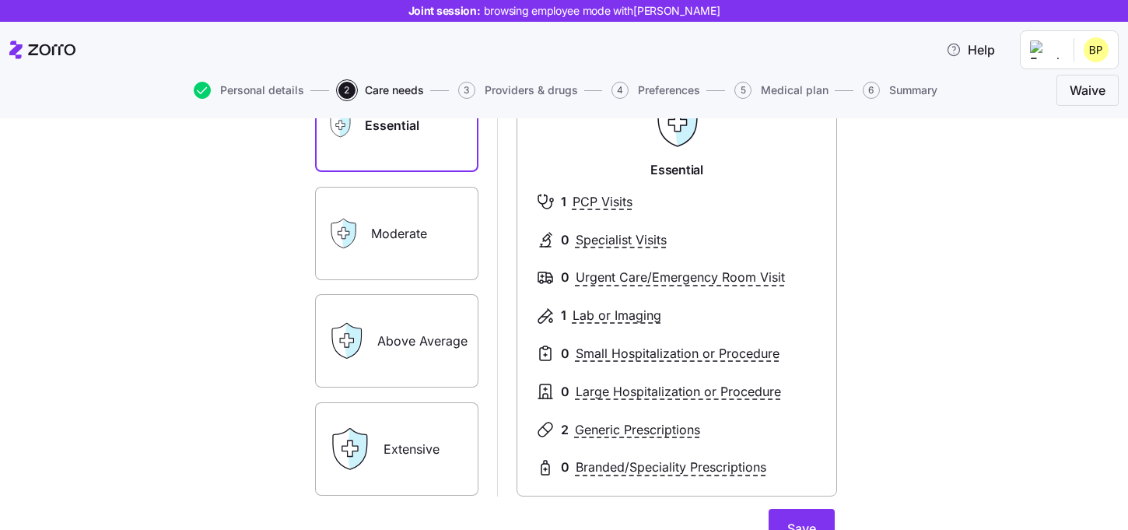
click at [418, 348] on label "Above Average" at bounding box center [396, 340] width 163 height 93
click at [0, 0] on input "Above Average" at bounding box center [0, 0] width 0 height 0
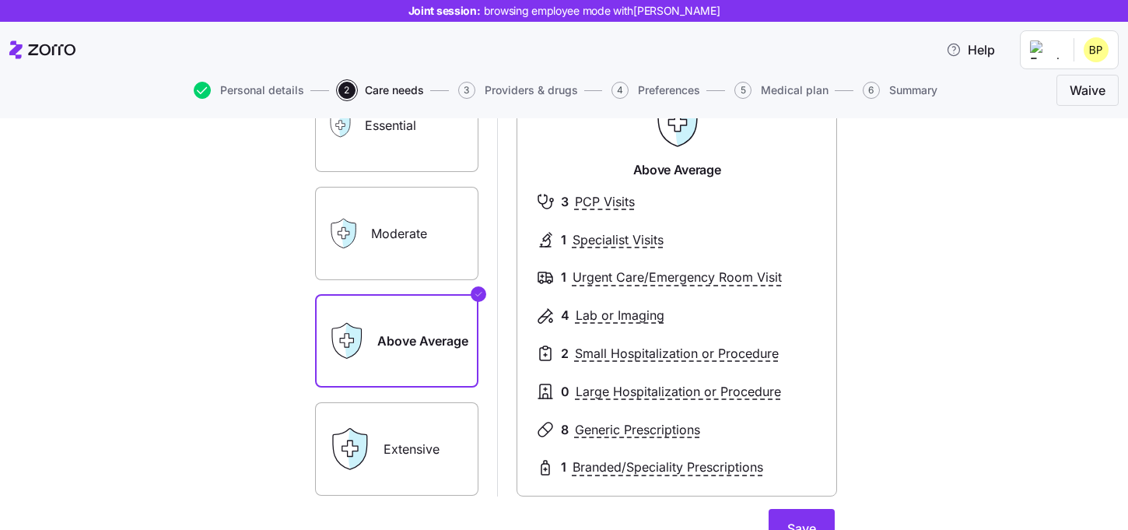
scroll to position [170, 0]
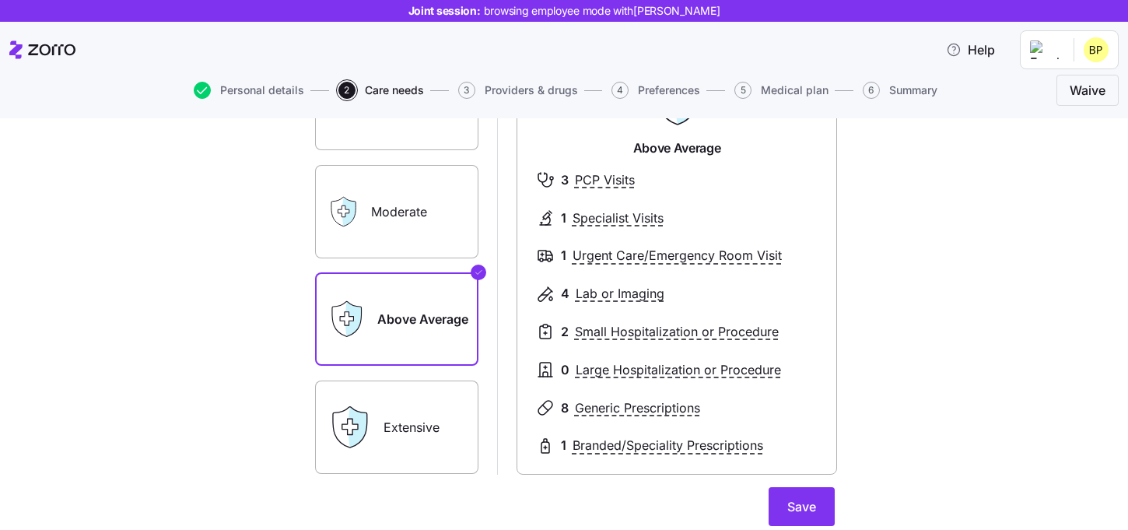
click at [452, 422] on label "Extensive" at bounding box center [396, 427] width 163 height 93
click at [0, 0] on input "Extensive" at bounding box center [0, 0] width 0 height 0
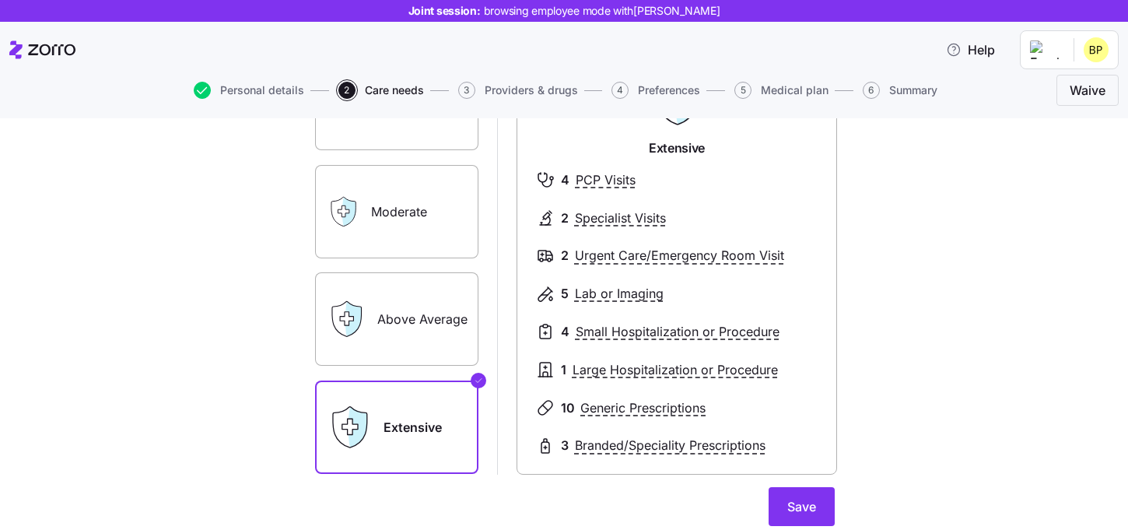
scroll to position [193, 0]
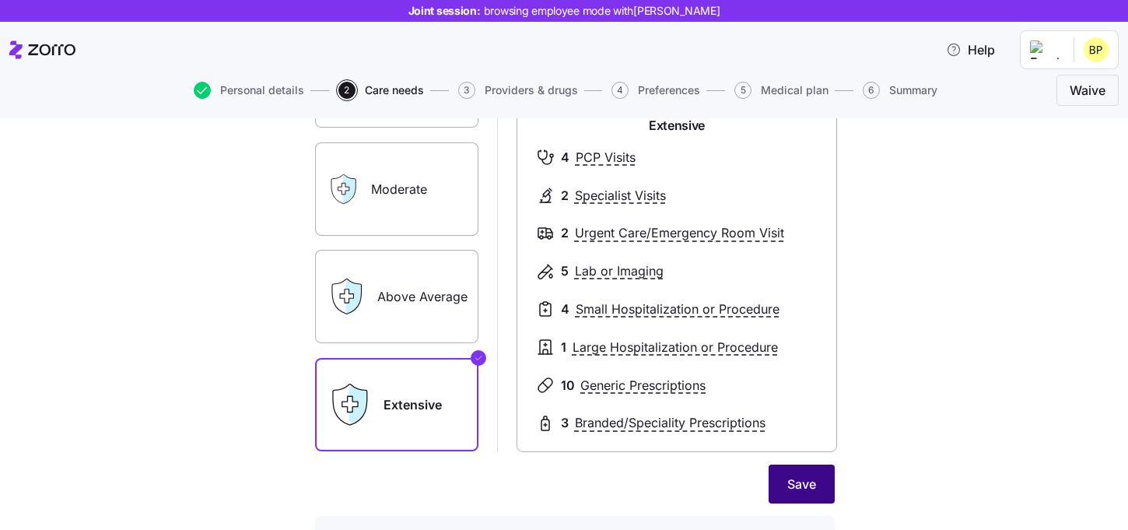
click at [786, 490] on button "Save" at bounding box center [802, 484] width 66 height 39
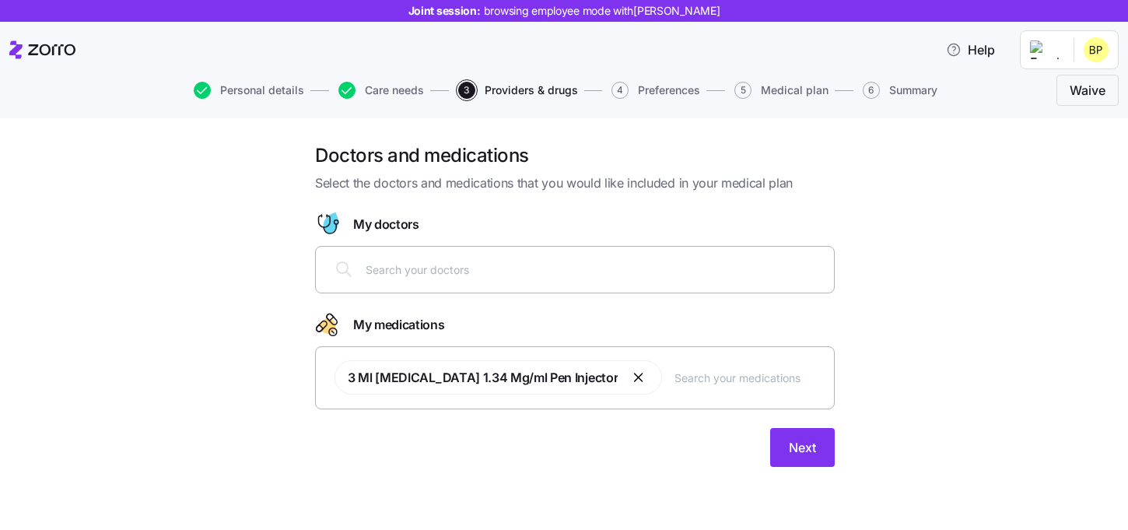
click at [438, 256] on div at bounding box center [575, 269] width 500 height 37
click at [432, 266] on input "text" at bounding box center [595, 269] width 459 height 17
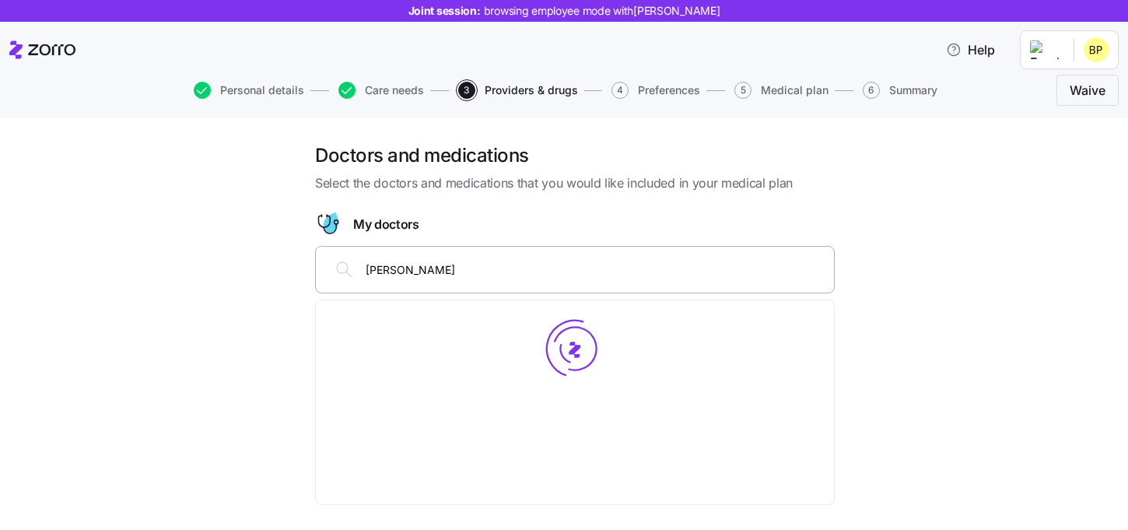
type input "Michael Cloud"
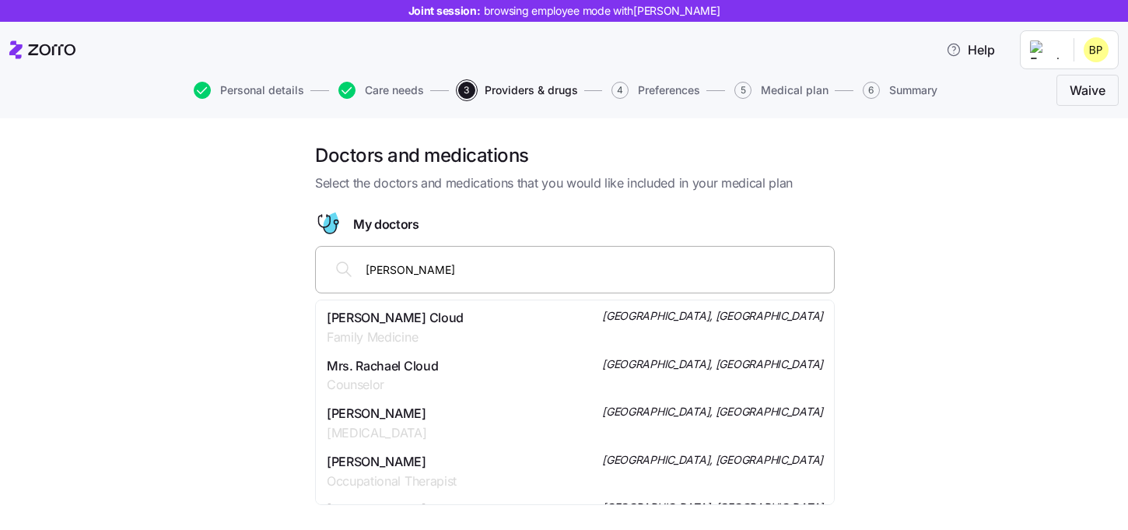
click at [404, 324] on span "Dr. Michael J. Cloud" at bounding box center [395, 317] width 137 height 19
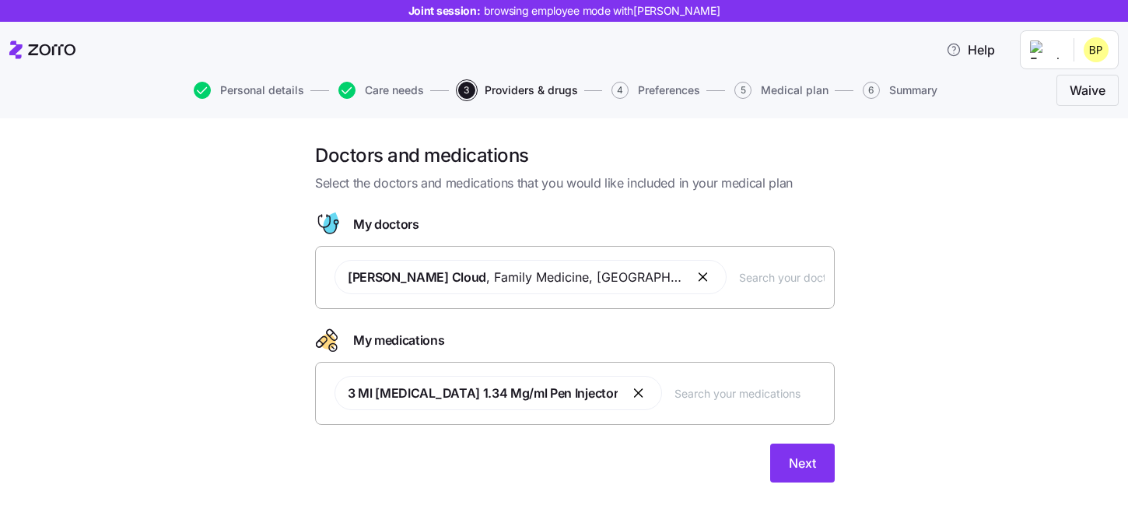
scroll to position [9, 0]
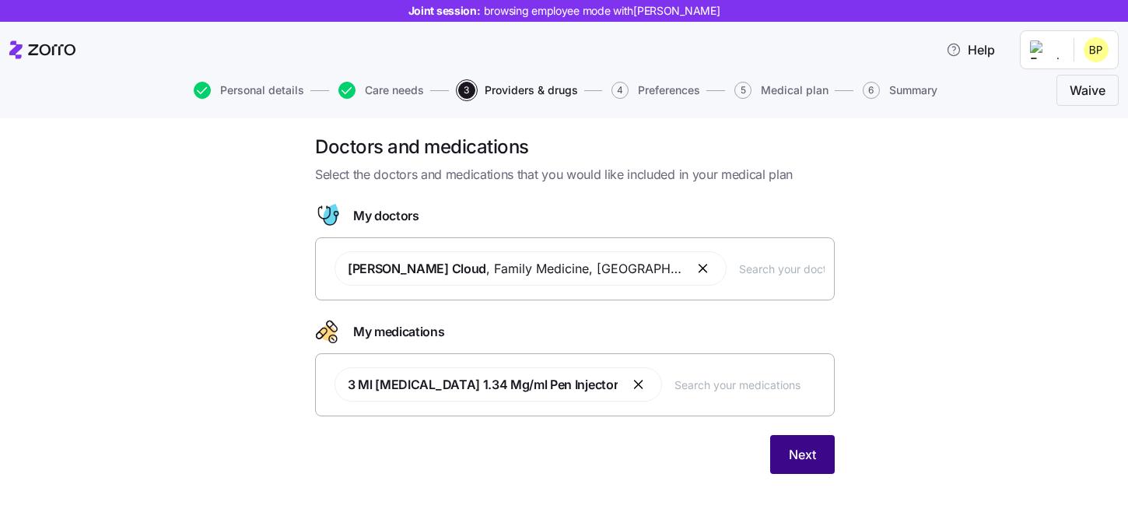
click at [793, 454] on span "Next" at bounding box center [802, 454] width 27 height 19
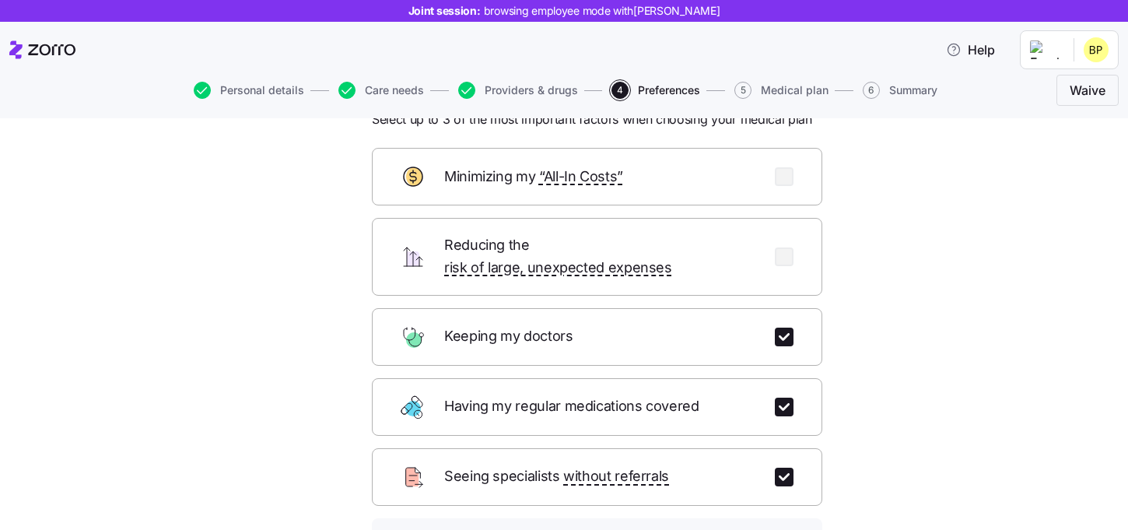
scroll to position [63, 0]
click at [782, 469] on input "checkbox" at bounding box center [784, 478] width 19 height 19
checkbox input "false"
click at [782, 398] on input "checkbox" at bounding box center [784, 407] width 19 height 19
checkbox input "false"
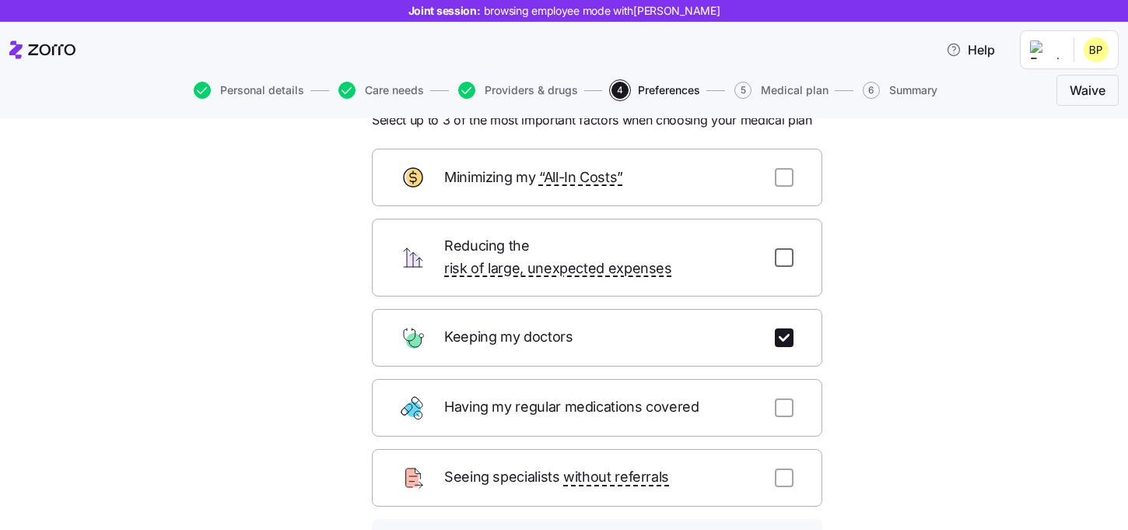
click at [778, 248] on input "checkbox" at bounding box center [784, 257] width 19 height 19
checkbox input "true"
click at [778, 183] on input "checkbox" at bounding box center [784, 177] width 19 height 19
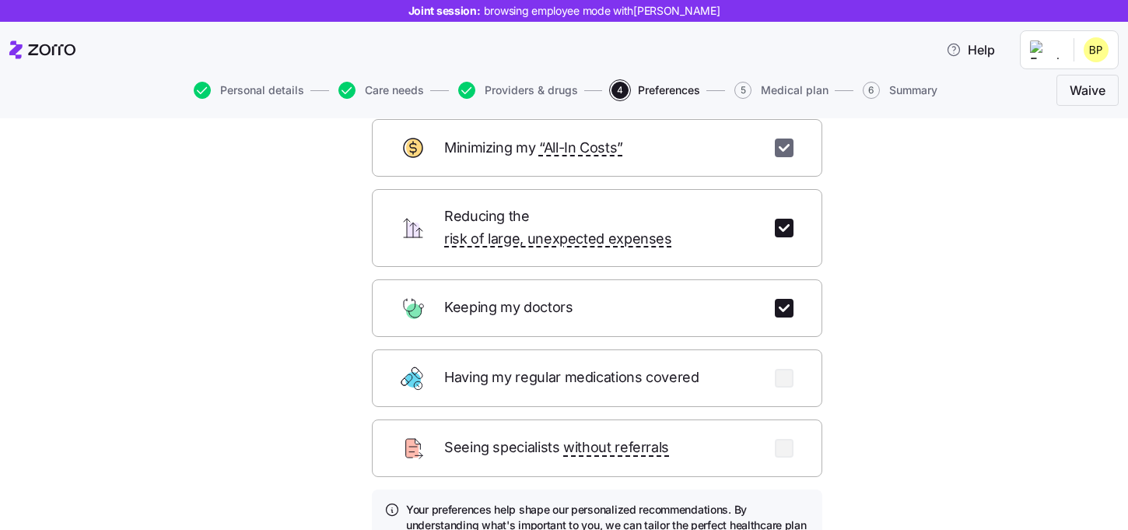
click at [785, 152] on input "checkbox" at bounding box center [784, 148] width 19 height 19
checkbox input "false"
click at [785, 219] on input "checkbox" at bounding box center [784, 228] width 19 height 19
checkbox input "false"
click at [771, 360] on div "Having my regular medications covered" at bounding box center [597, 378] width 451 height 58
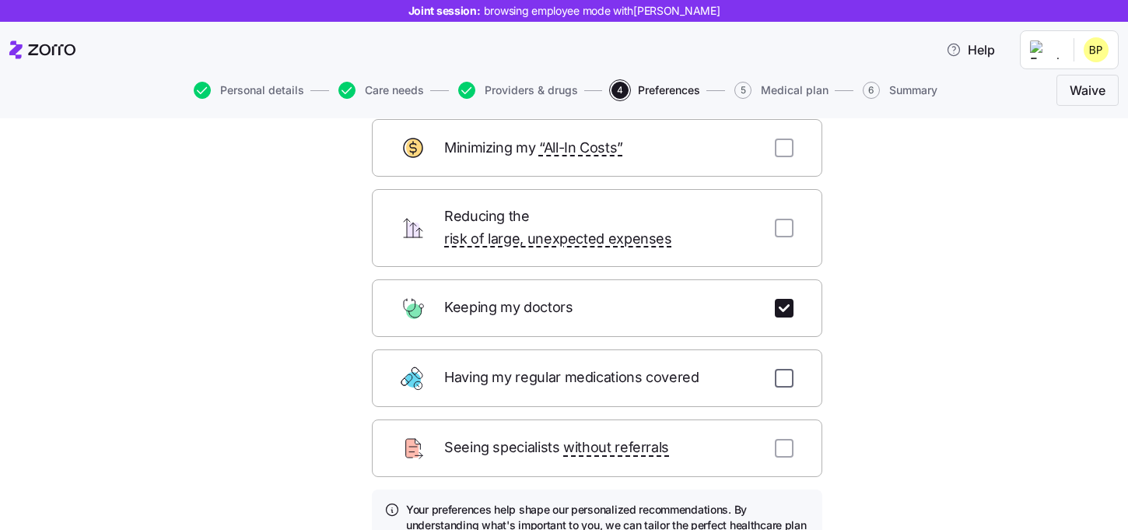
click at [788, 369] on input "checkbox" at bounding box center [784, 378] width 19 height 19
checkbox input "true"
click at [787, 439] on input "checkbox" at bounding box center [784, 448] width 19 height 19
checkbox input "true"
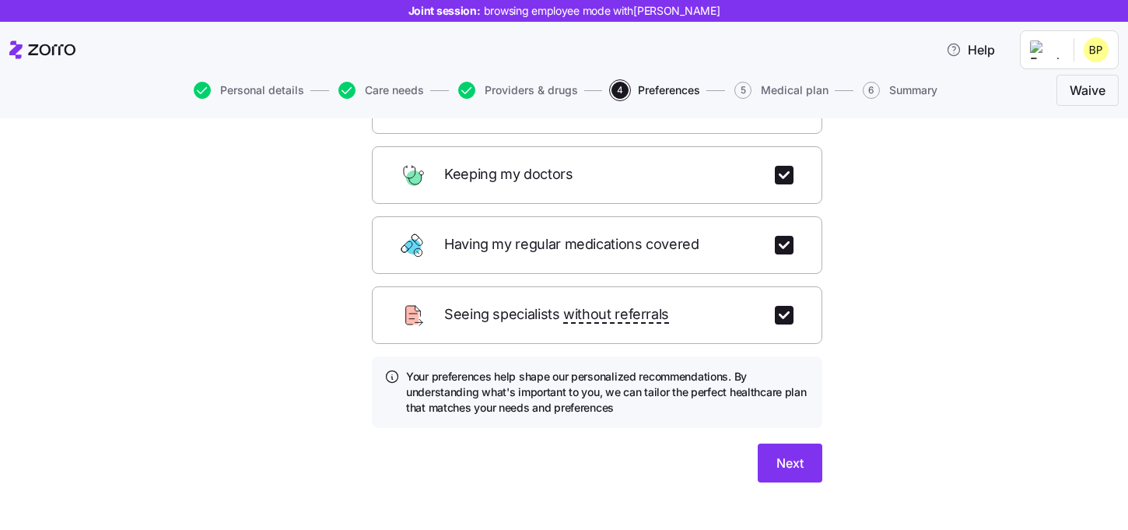
scroll to position [233, 0]
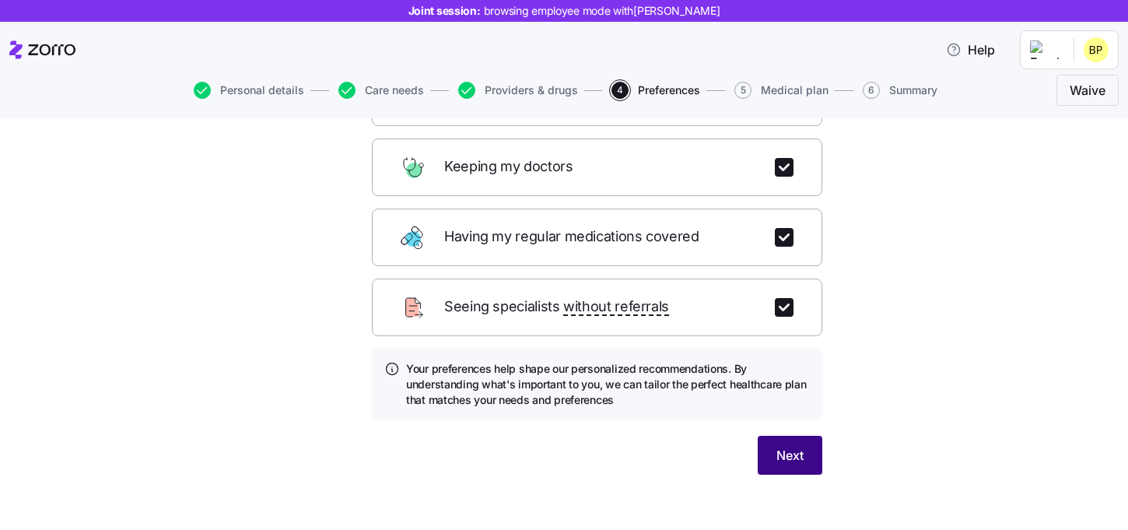
click at [779, 446] on span "Next" at bounding box center [790, 455] width 27 height 19
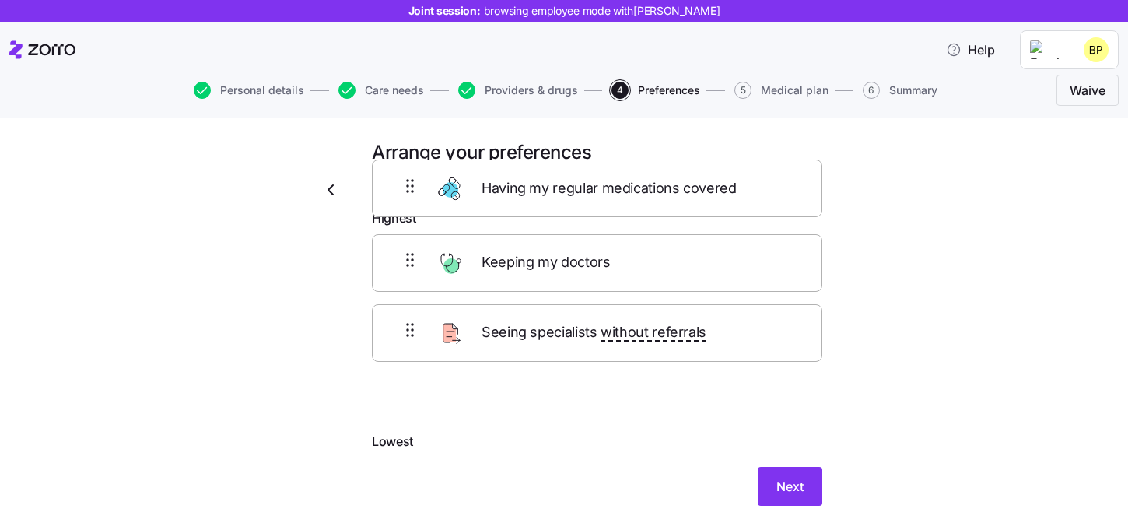
scroll to position [0, 0]
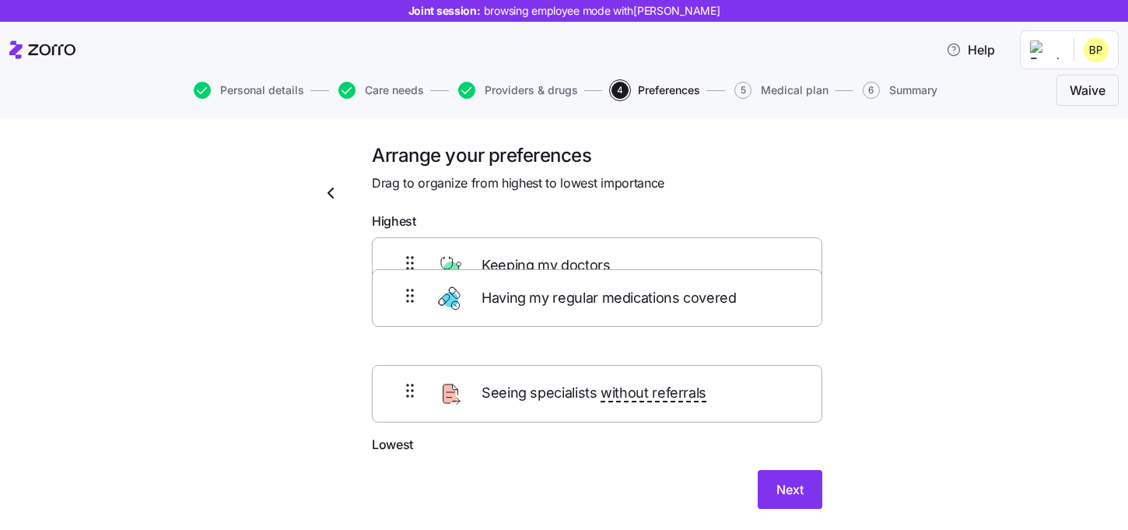
drag, startPoint x: 583, startPoint y: 384, endPoint x: 583, endPoint y: 300, distance: 84.1
click at [583, 300] on div "Keeping my doctors Seeing specialists without referrals Having my regular medic…" at bounding box center [597, 336] width 451 height 198
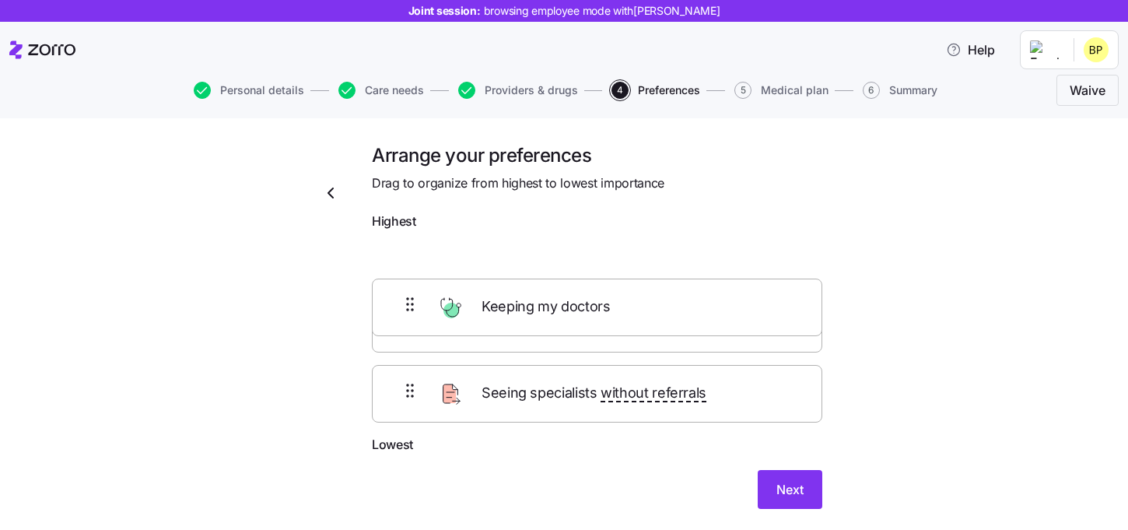
drag, startPoint x: 521, startPoint y: 287, endPoint x: 521, endPoint y: 357, distance: 70.0
click at [521, 357] on div "Keeping my doctors Having my regular medications covered Seeing specialists wit…" at bounding box center [597, 336] width 451 height 198
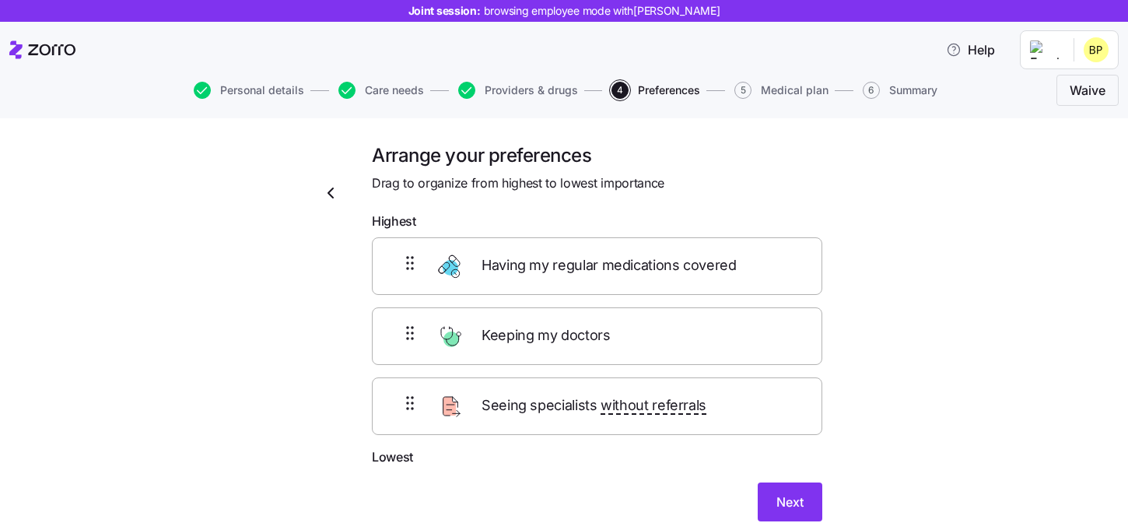
drag, startPoint x: 561, startPoint y: 328, endPoint x: 561, endPoint y: 265, distance: 63.8
click at [561, 265] on div "Having my regular medications covered Keeping my doctors Seeing specialists wit…" at bounding box center [597, 336] width 451 height 198
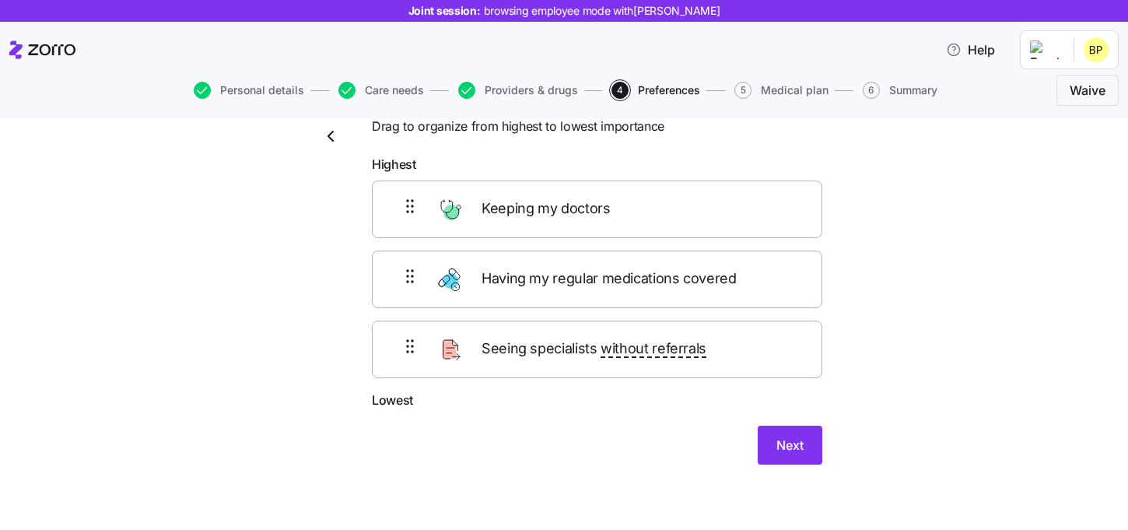
scroll to position [65, 0]
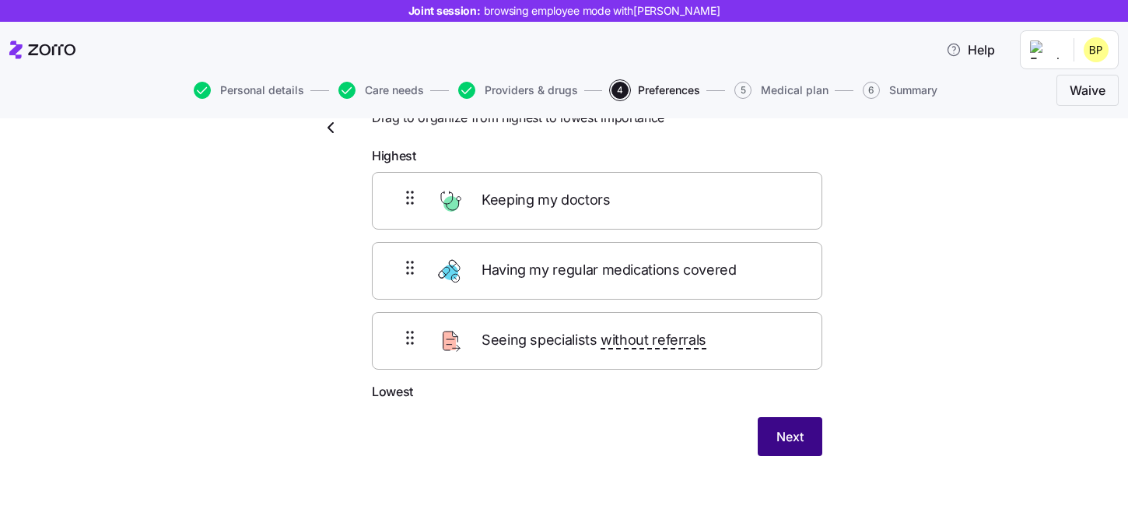
click at [794, 437] on span "Next" at bounding box center [790, 436] width 27 height 19
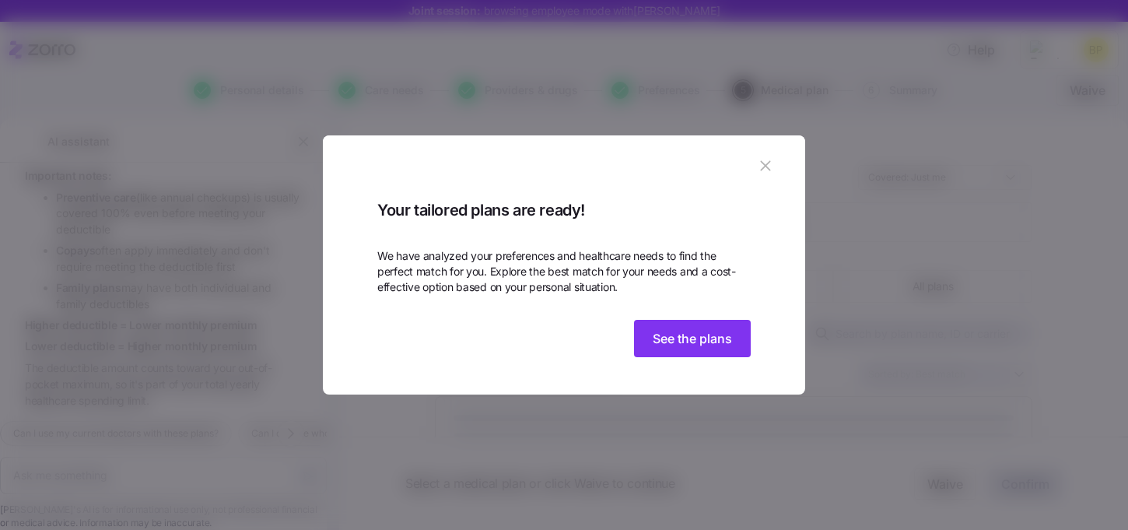
scroll to position [3387, 0]
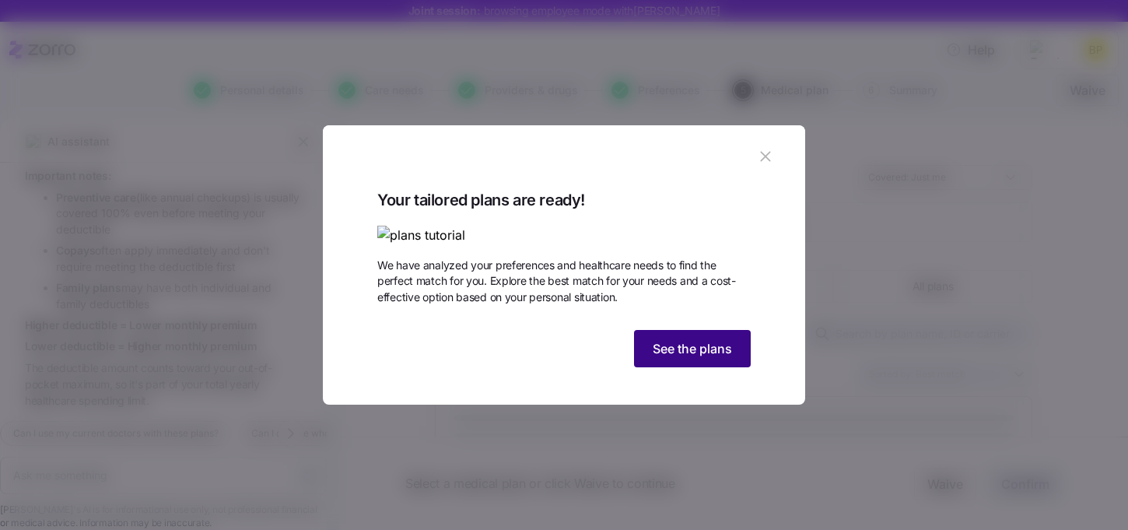
click at [717, 358] on span "See the plans" at bounding box center [692, 348] width 79 height 19
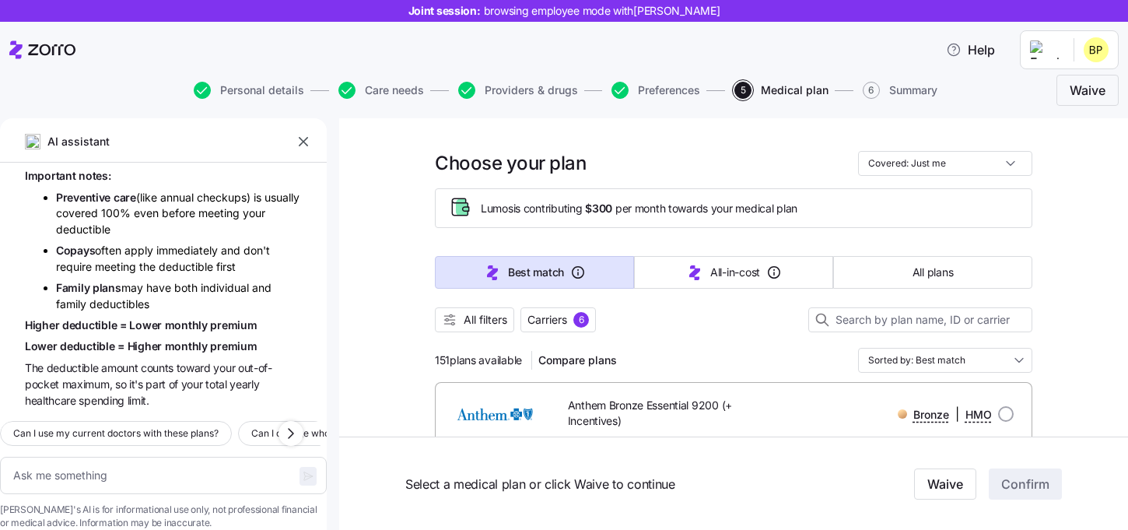
scroll to position [0, 0]
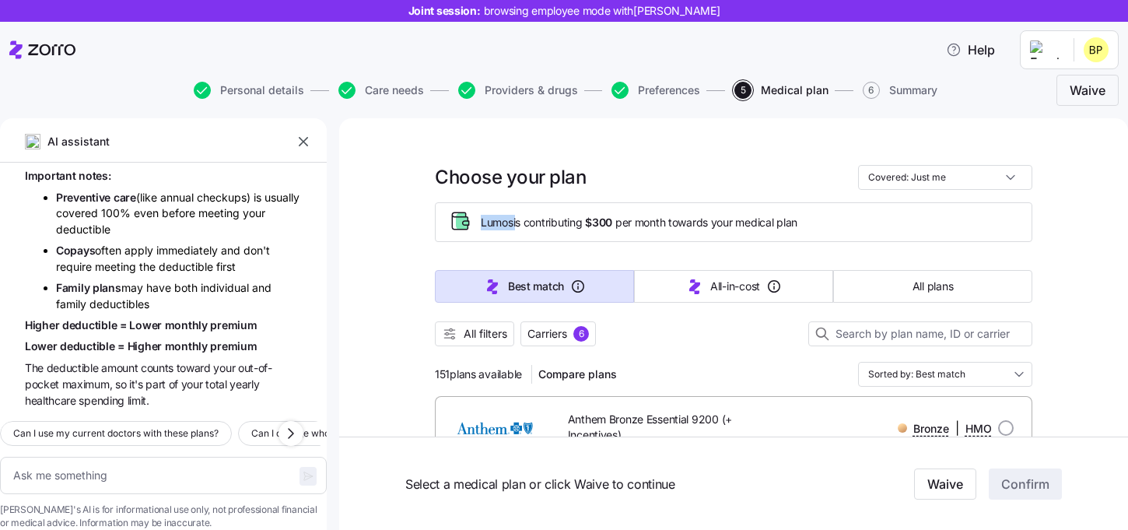
drag, startPoint x: 480, startPoint y: 218, endPoint x: 517, endPoint y: 225, distance: 37.2
click at [517, 225] on div "Lumos is contributing $300 per month towards your medical plan" at bounding box center [733, 222] width 571 height 26
drag, startPoint x: 592, startPoint y: 218, endPoint x: 616, endPoint y: 224, distance: 24.9
click at [612, 224] on span "$300" at bounding box center [598, 223] width 27 height 16
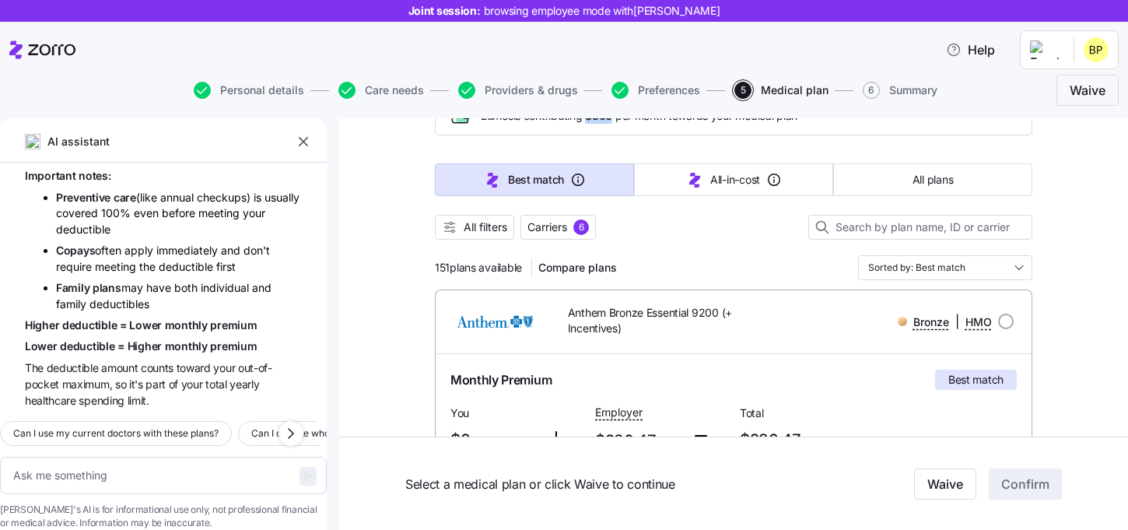
scroll to position [109, 0]
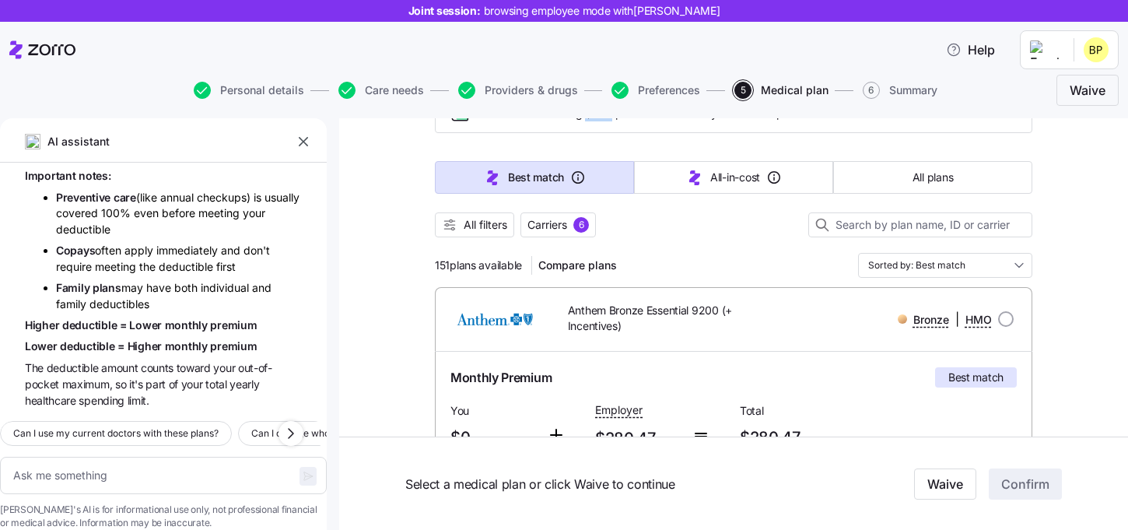
drag, startPoint x: 425, startPoint y: 263, endPoint x: 525, endPoint y: 265, distance: 100.4
click at [679, 251] on div at bounding box center [734, 245] width 598 height 16
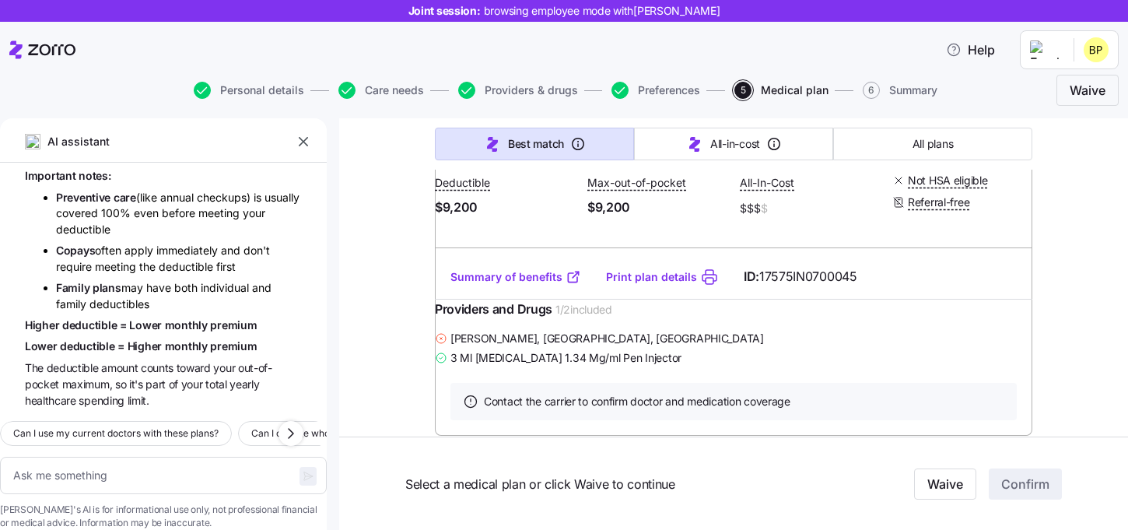
scroll to position [437, 0]
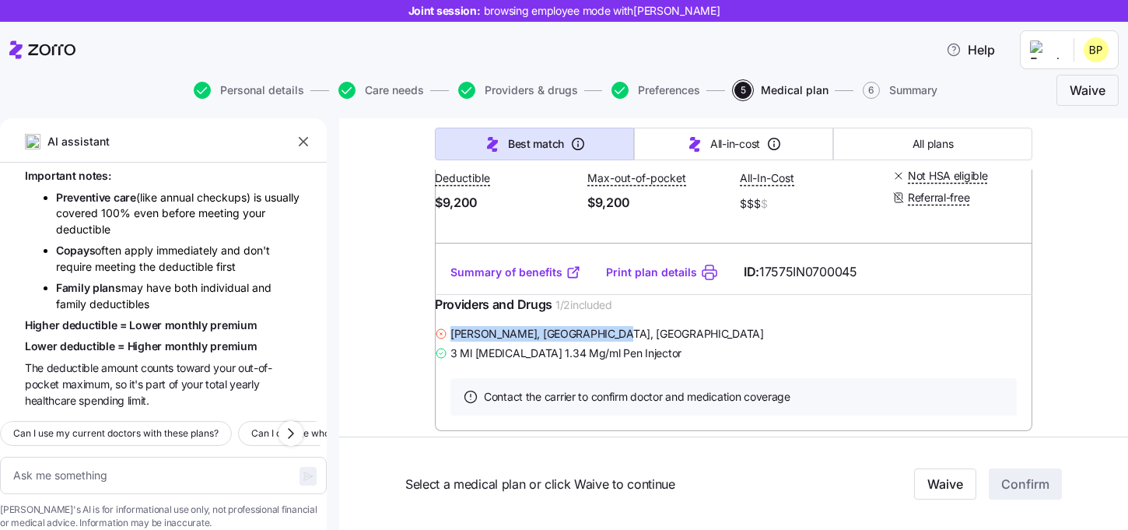
drag, startPoint x: 465, startPoint y: 365, endPoint x: 655, endPoint y: 370, distance: 189.9
click at [655, 343] on div "Michael Cloud , Zionsville, IN" at bounding box center [734, 333] width 598 height 19
drag, startPoint x: 468, startPoint y: 362, endPoint x: 638, endPoint y: 361, distance: 170.4
click at [639, 343] on div "Michael Cloud , Zionsville, IN" at bounding box center [734, 333] width 598 height 19
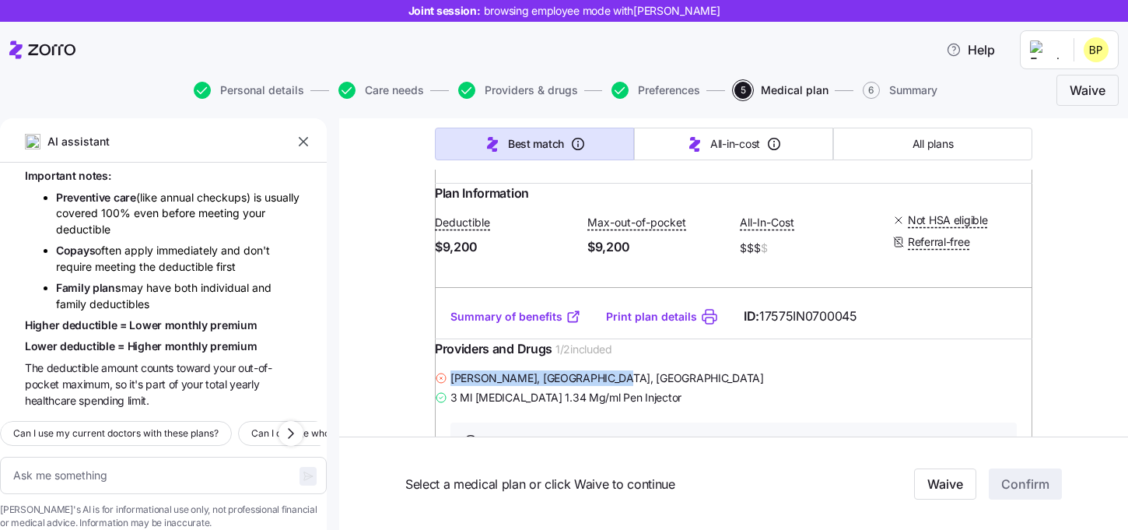
scroll to position [449, 0]
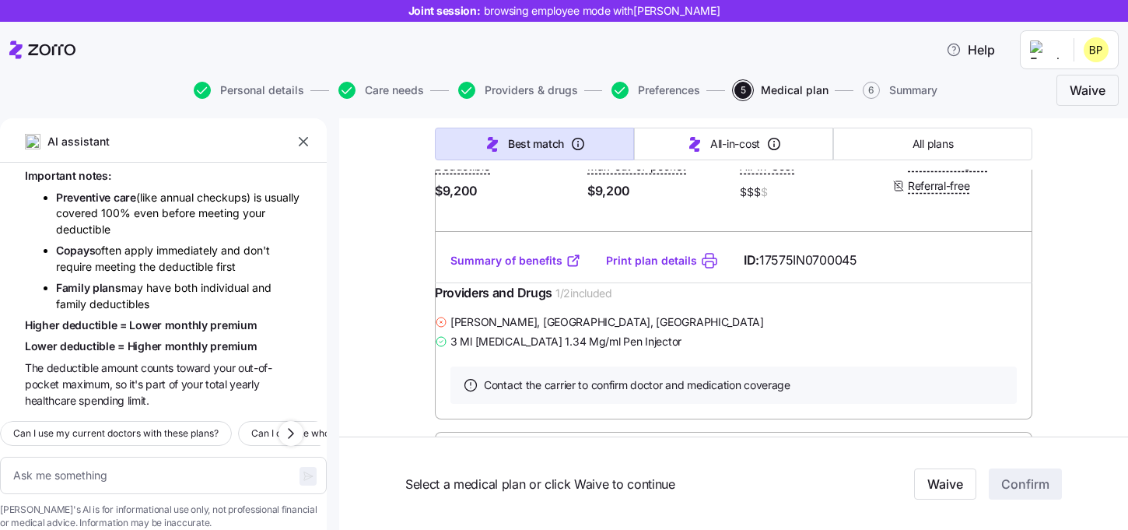
click at [508, 351] on div "Michael Cloud , Zionsville, IN 3 Ml Ozempic 1.34 Mg/ml Pen Injector" at bounding box center [734, 331] width 598 height 39
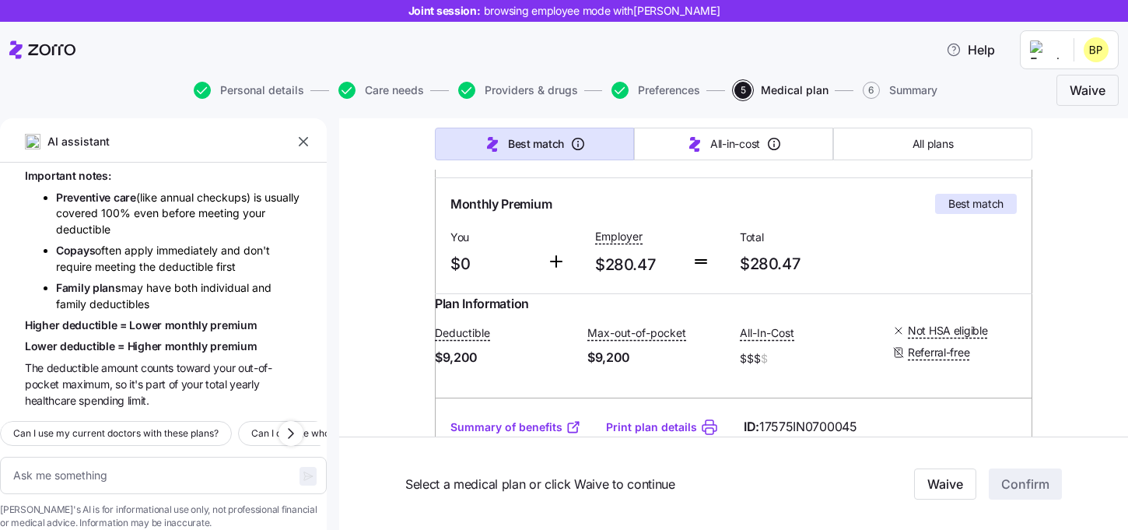
scroll to position [97, 0]
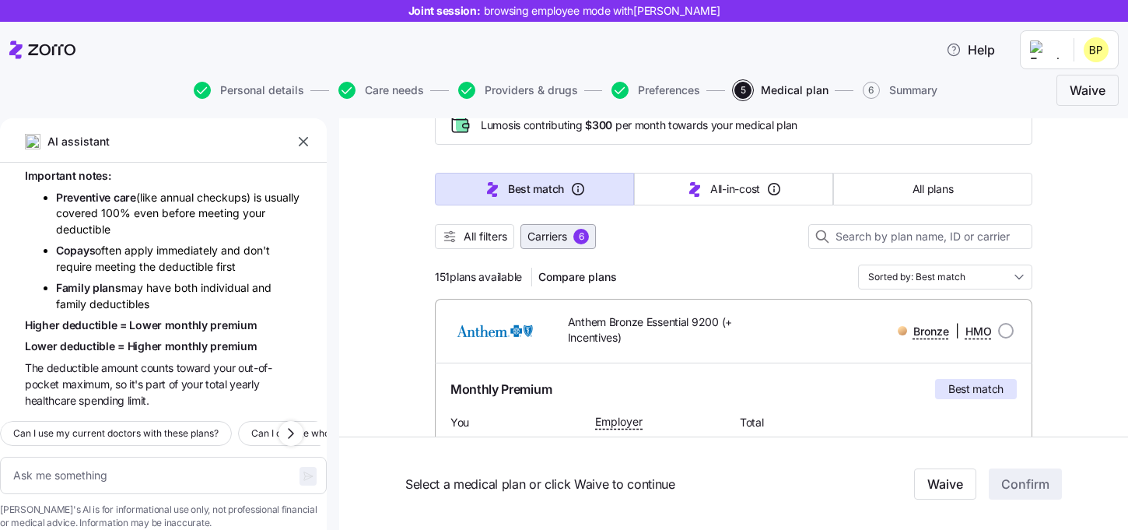
click at [556, 237] on span "Carriers" at bounding box center [548, 237] width 40 height 16
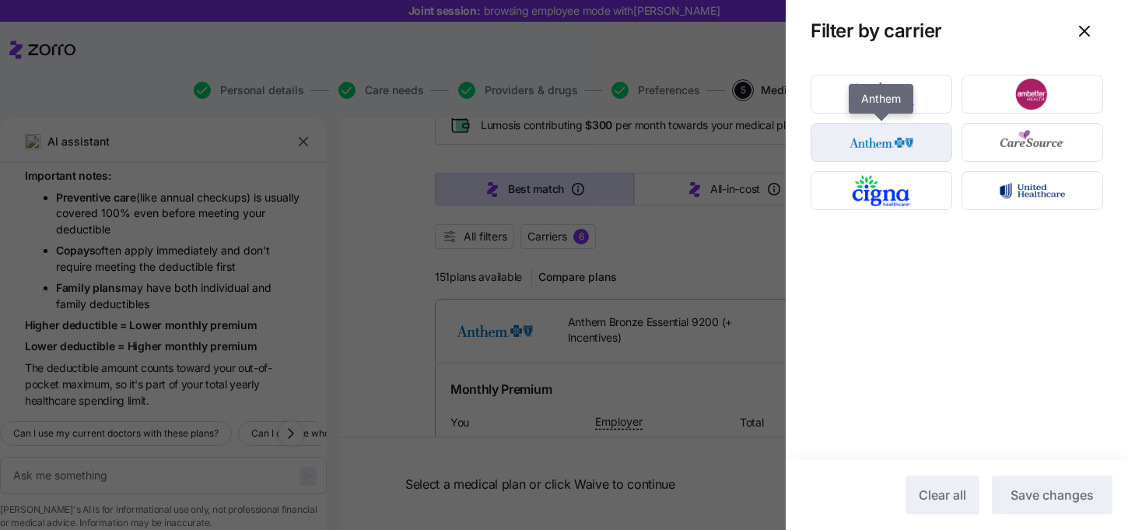
click at [921, 145] on img "button" at bounding box center [882, 142] width 114 height 31
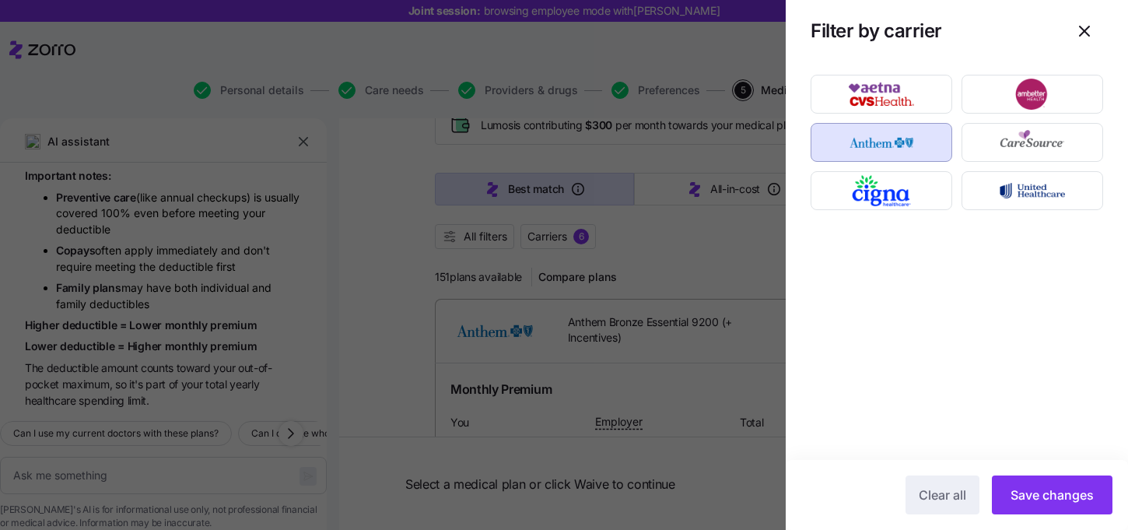
click at [921, 145] on img "button" at bounding box center [882, 142] width 114 height 31
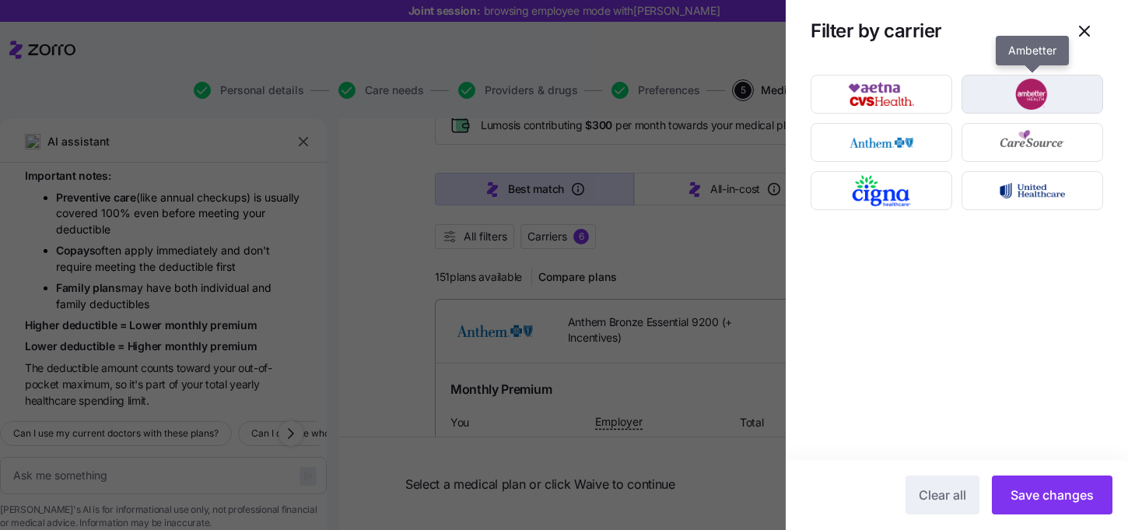
click at [1006, 101] on img "button" at bounding box center [1033, 94] width 114 height 31
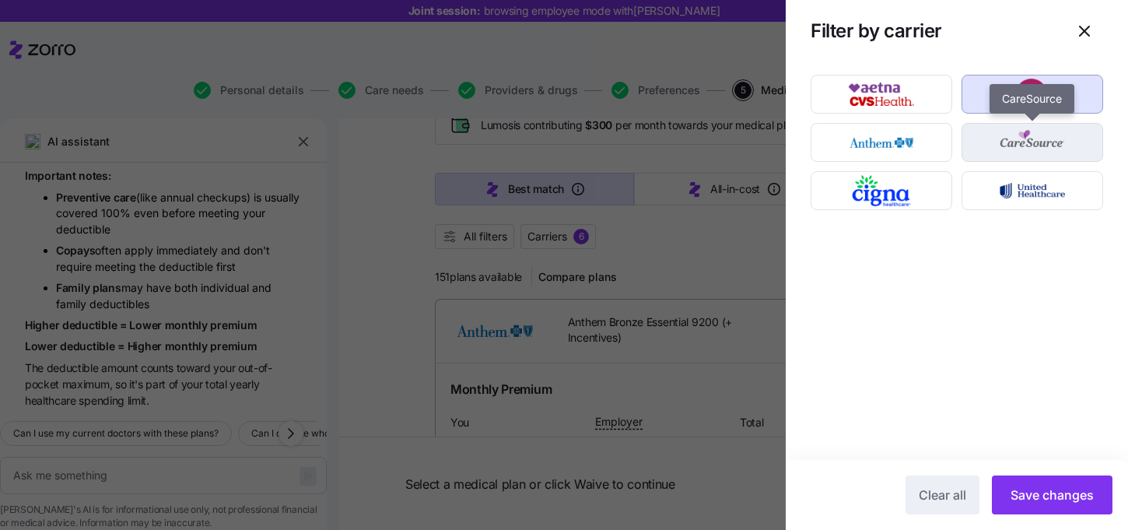
click at [1006, 139] on img "button" at bounding box center [1033, 142] width 114 height 31
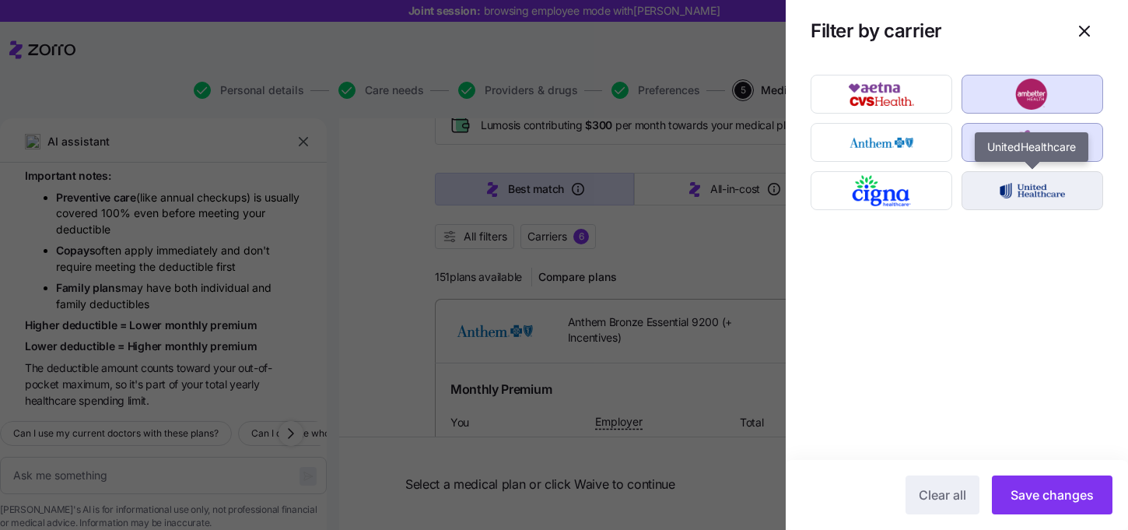
click at [1015, 181] on img "button" at bounding box center [1033, 190] width 114 height 31
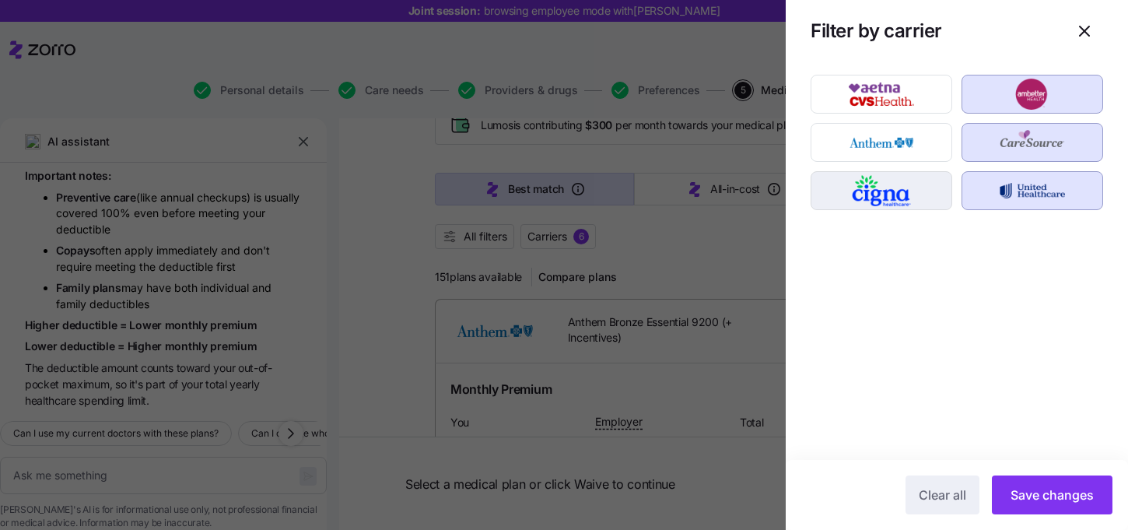
click at [895, 181] on img "button" at bounding box center [882, 190] width 114 height 31
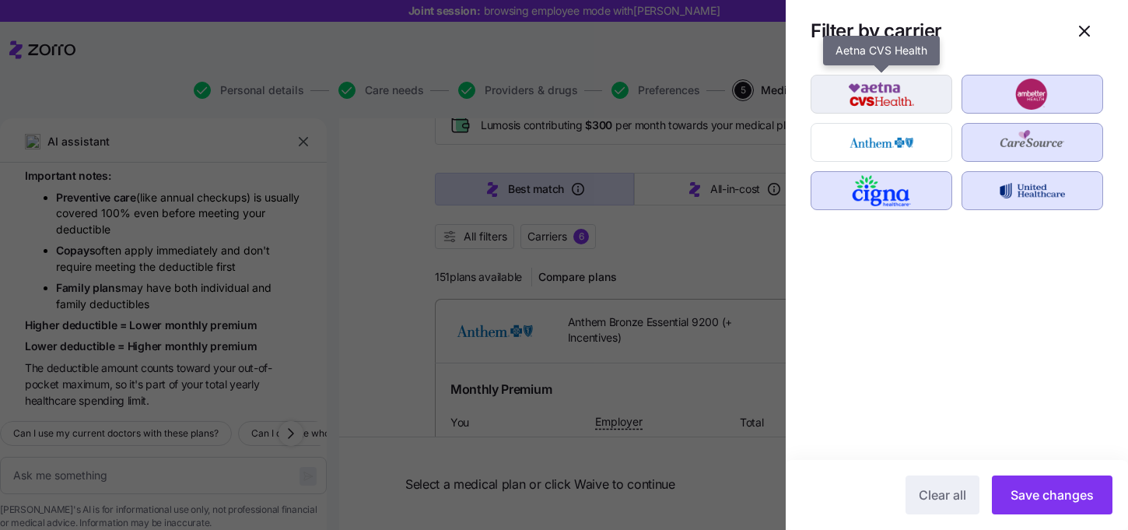
click at [901, 104] on img "button" at bounding box center [882, 94] width 114 height 31
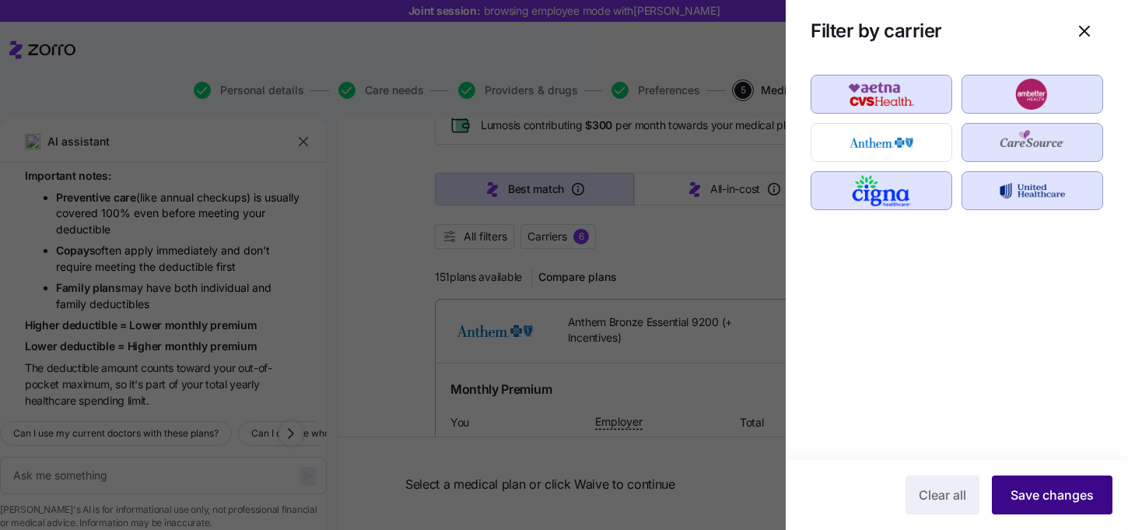
click at [1027, 484] on button "Save changes" at bounding box center [1052, 495] width 121 height 39
type textarea "x"
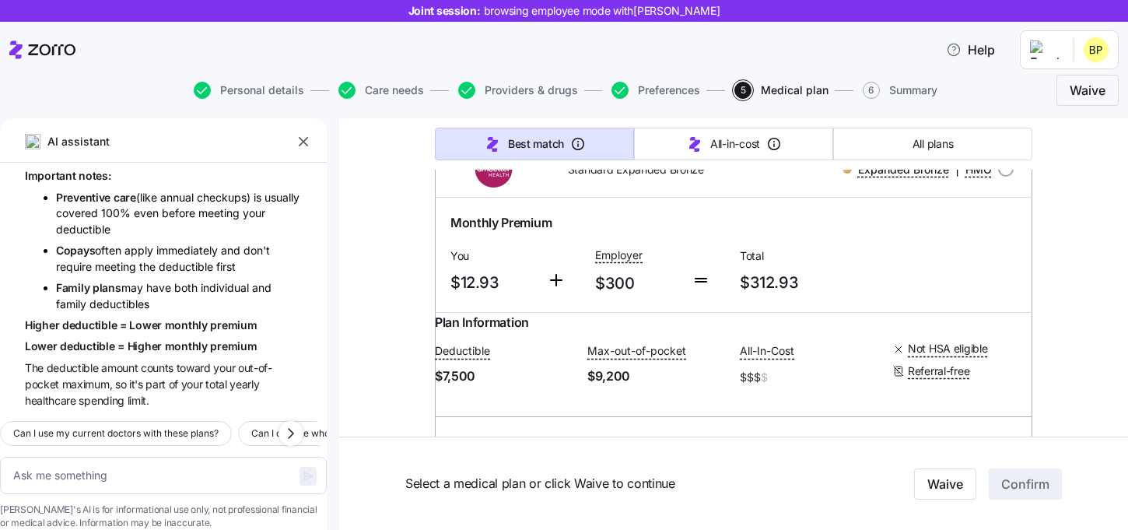
scroll to position [250, 0]
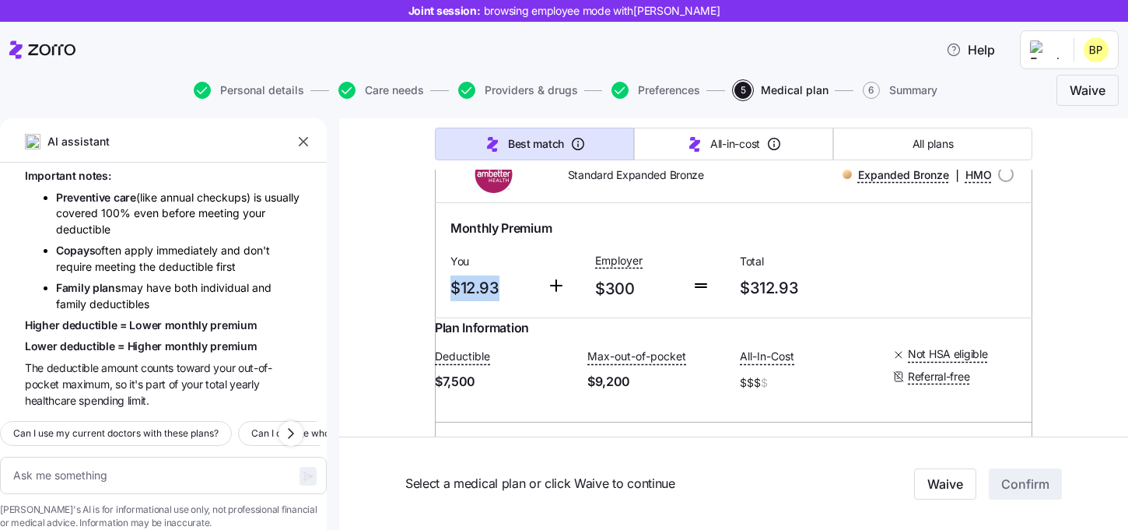
drag, startPoint x: 497, startPoint y: 287, endPoint x: 416, endPoint y: 287, distance: 80.9
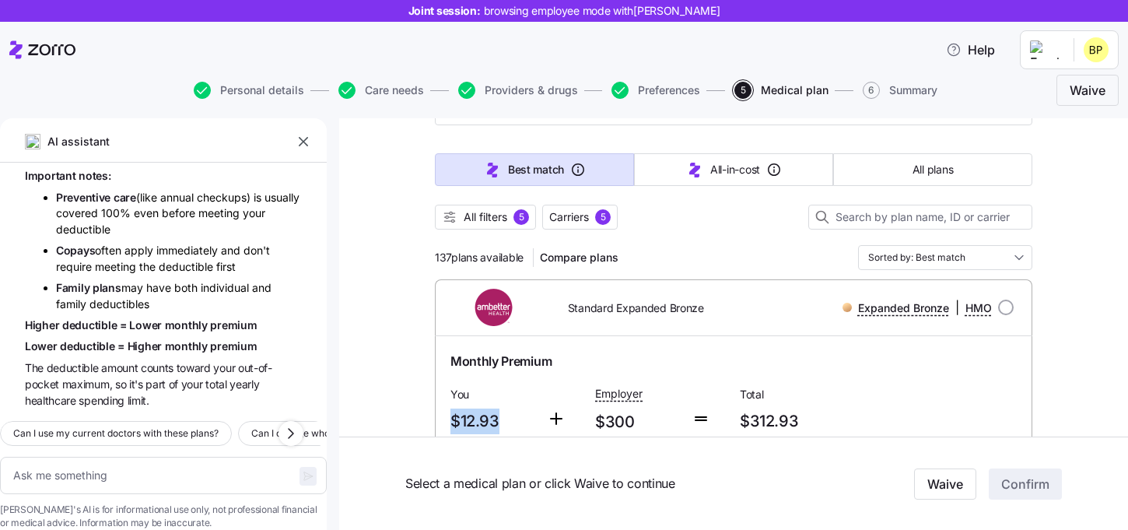
scroll to position [106, 0]
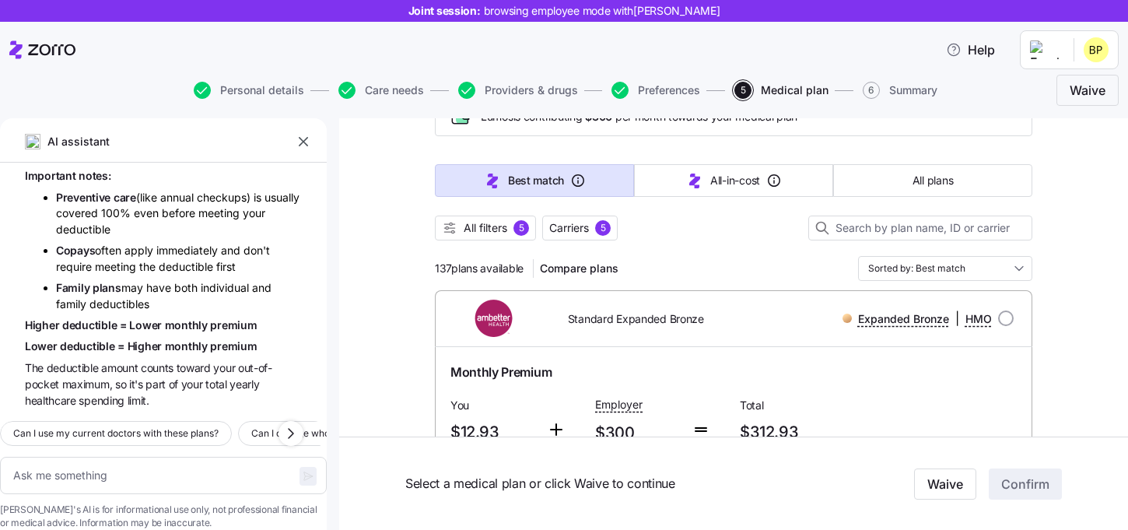
click at [572, 61] on div "Help" at bounding box center [564, 50] width 1110 height 44
click at [708, 233] on div "All filters 5 Carriers 5" at bounding box center [734, 228] width 598 height 25
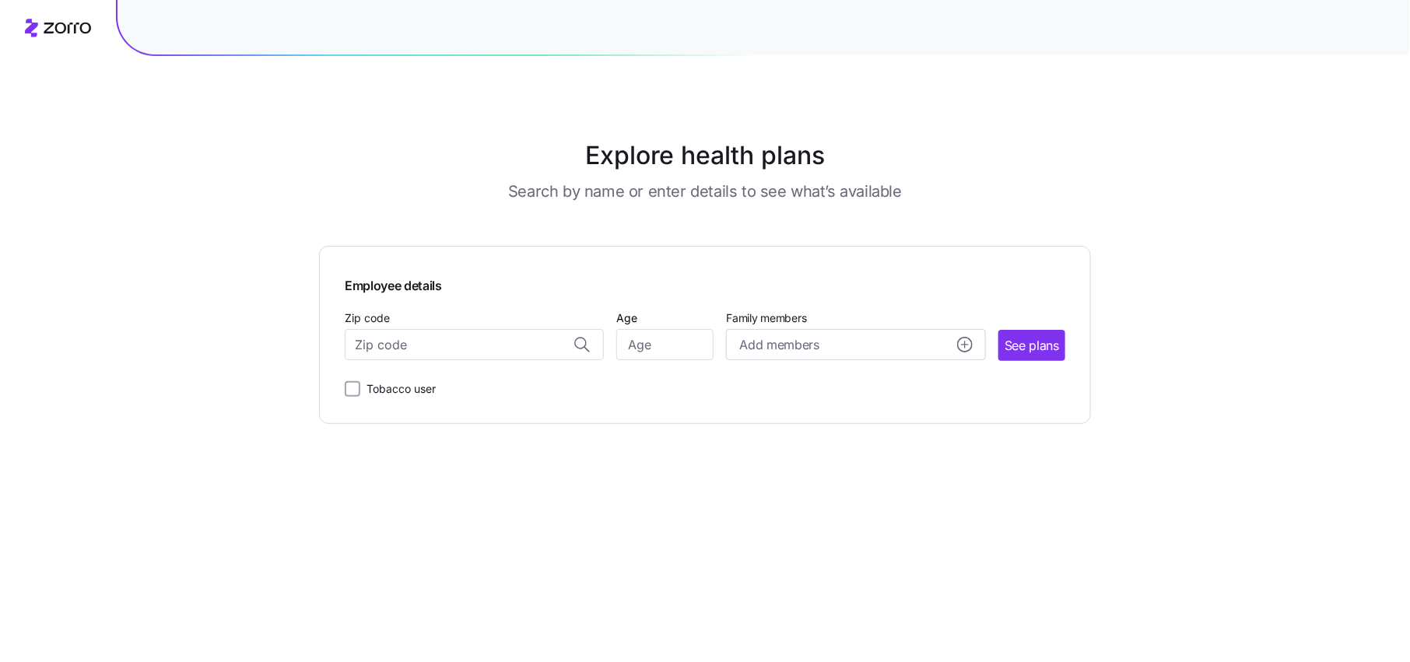
click at [415, 328] on div "Zip code" at bounding box center [474, 334] width 259 height 53
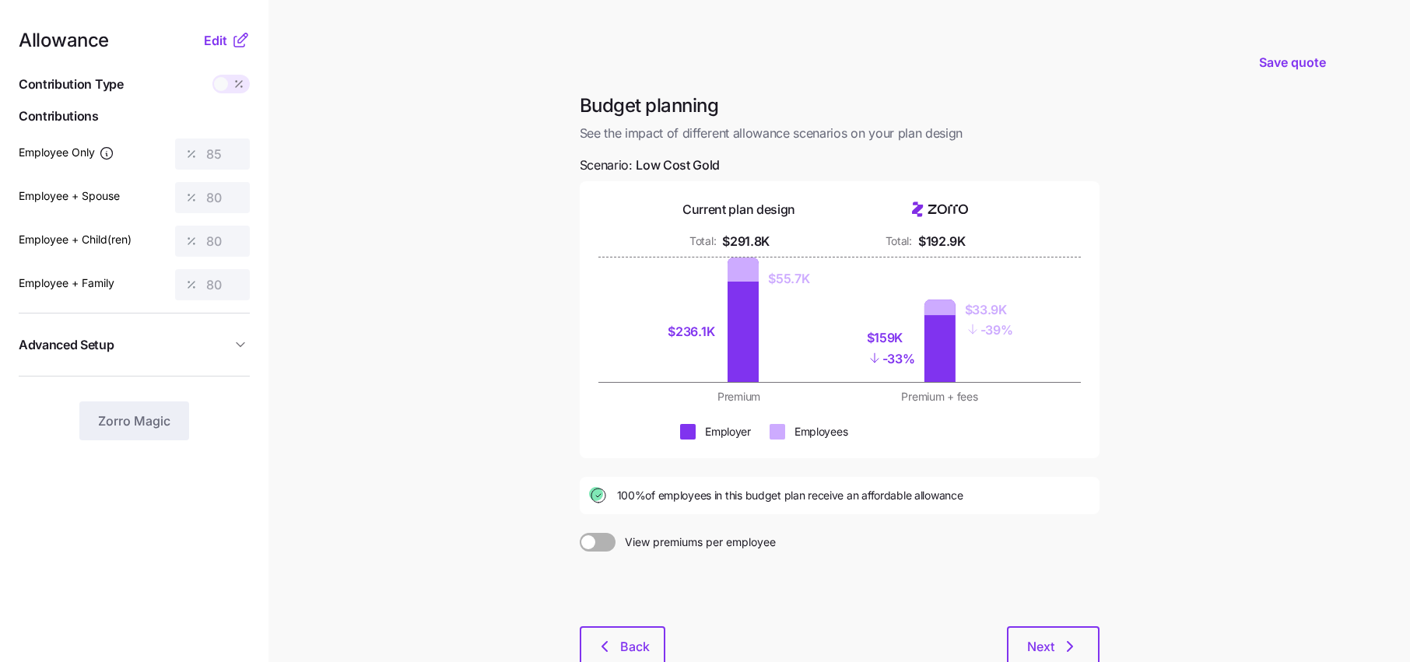
scroll to position [51, 0]
